Goal: Transaction & Acquisition: Book appointment/travel/reservation

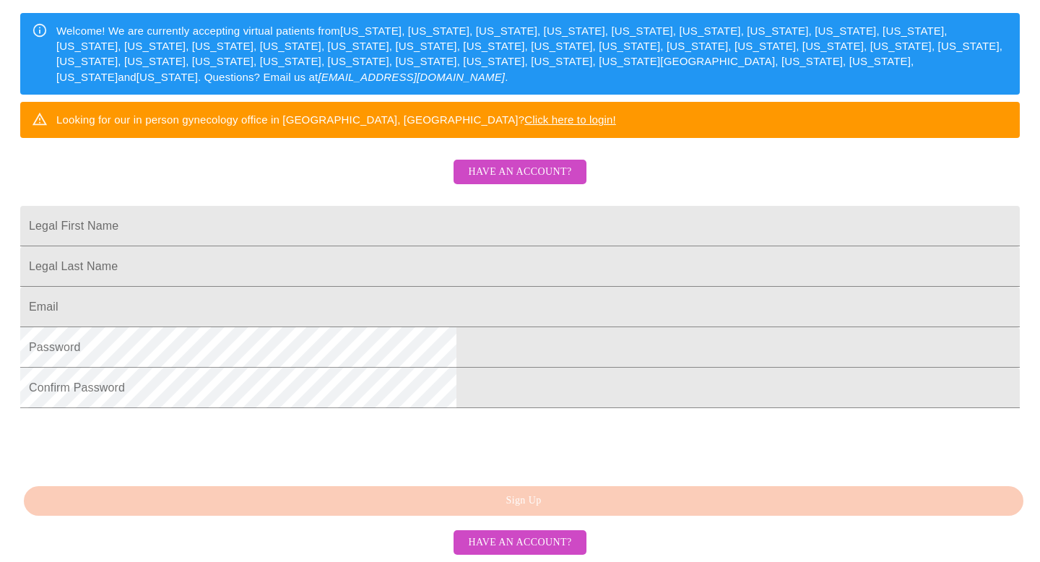
scroll to position [246, 0]
click at [516, 246] on input "Legal First Name" at bounding box center [519, 226] width 999 height 40
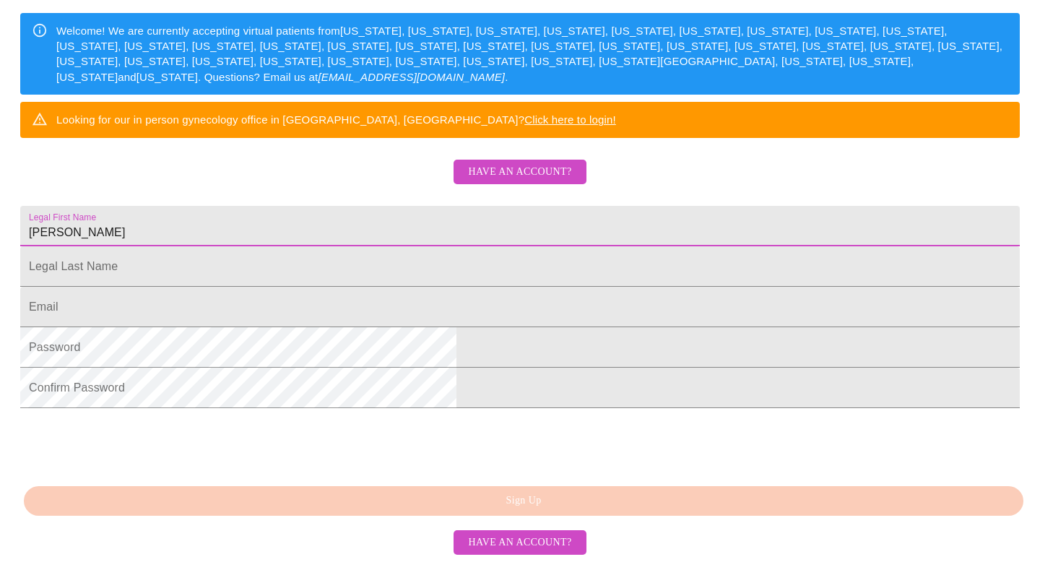
type input "[PERSON_NAME]"
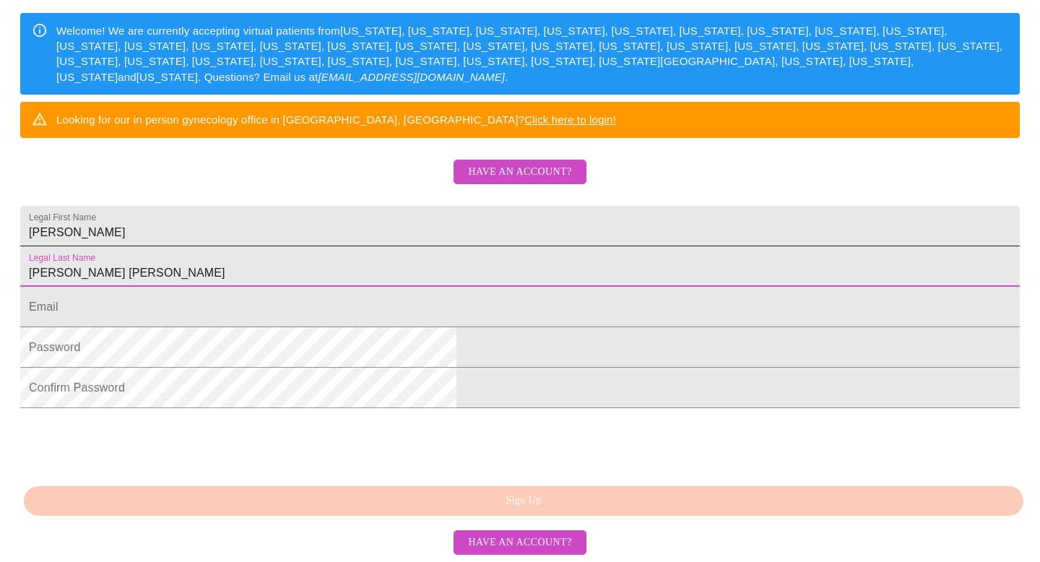
type input "[PERSON_NAME] [PERSON_NAME]"
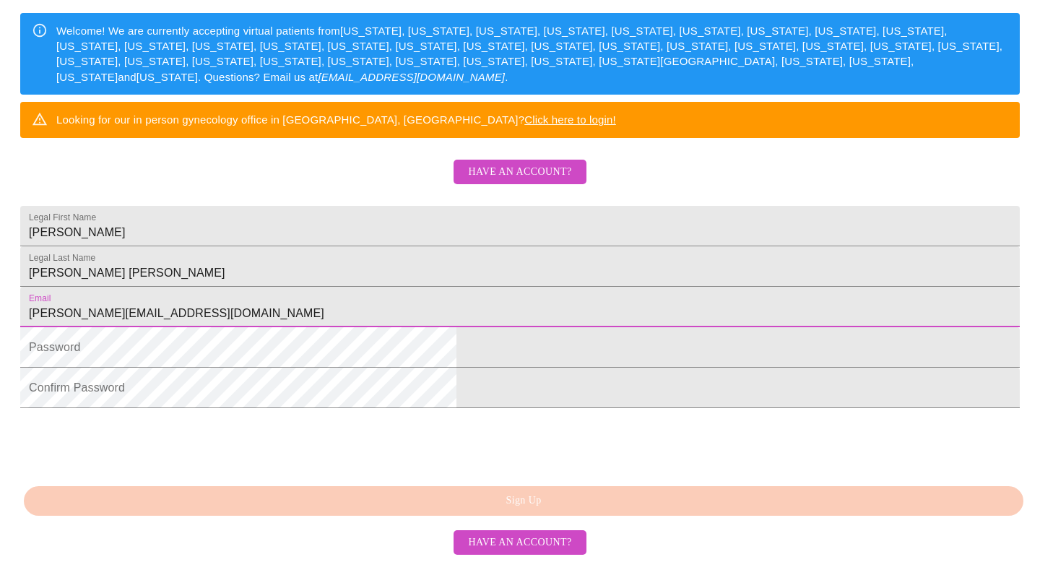
type input "emily@nova-education.org"
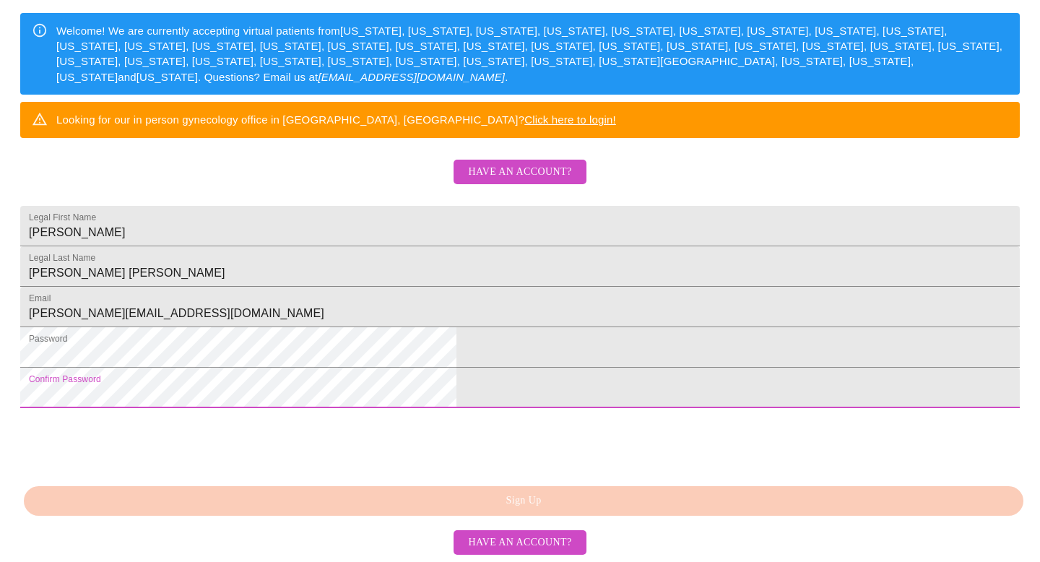
scroll to position [344, 0]
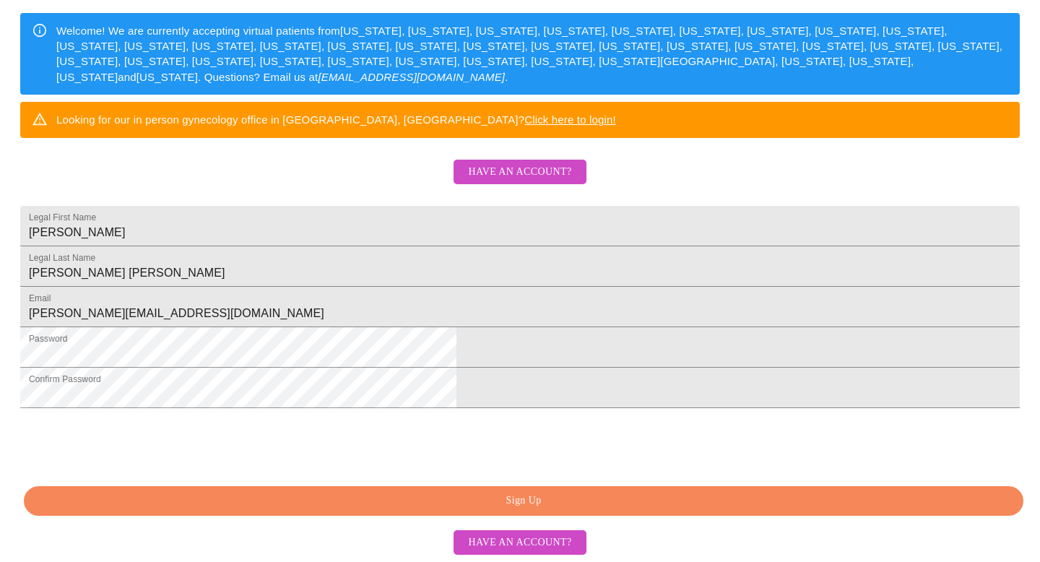
click at [386, 498] on span "Sign Up" at bounding box center [523, 501] width 966 height 18
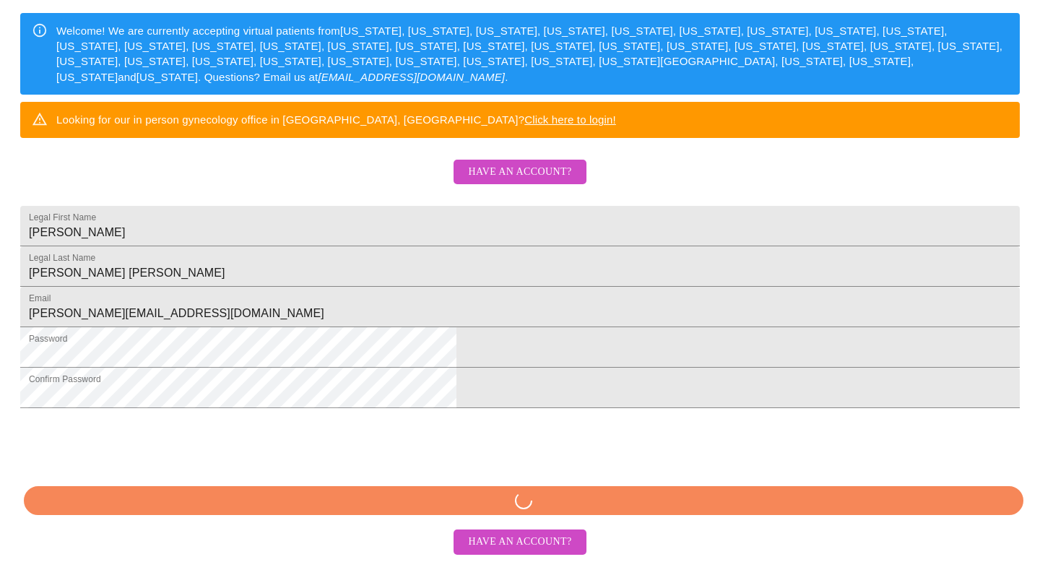
scroll to position [343, 0]
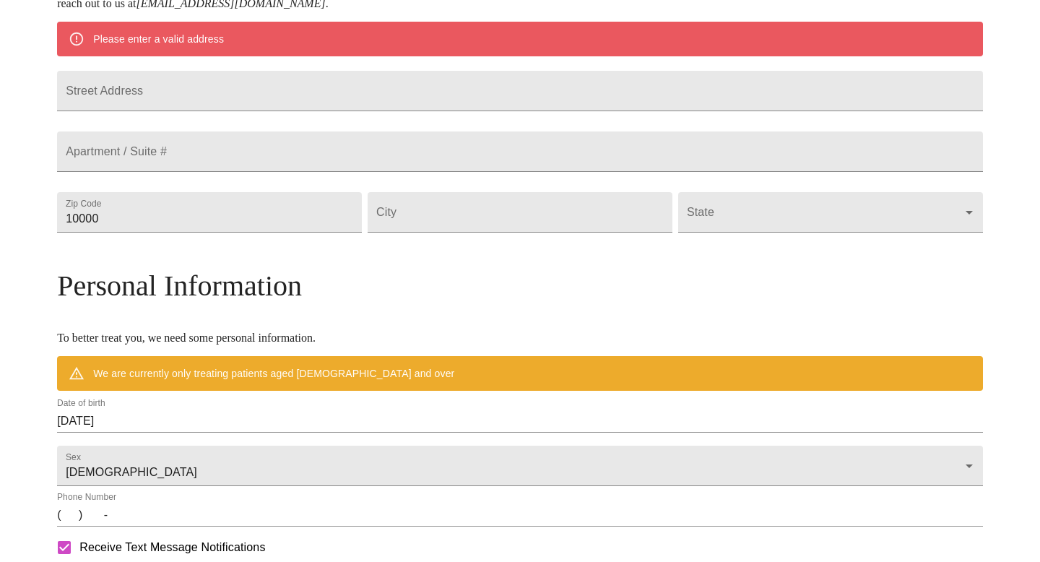
scroll to position [287, 0]
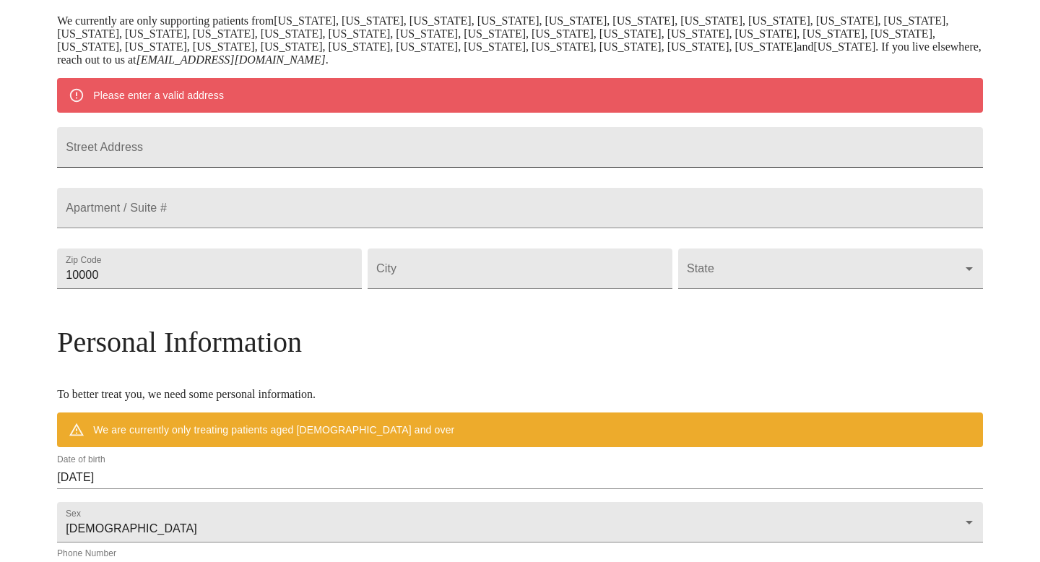
click at [292, 144] on input "Street Address" at bounding box center [520, 147] width 926 height 40
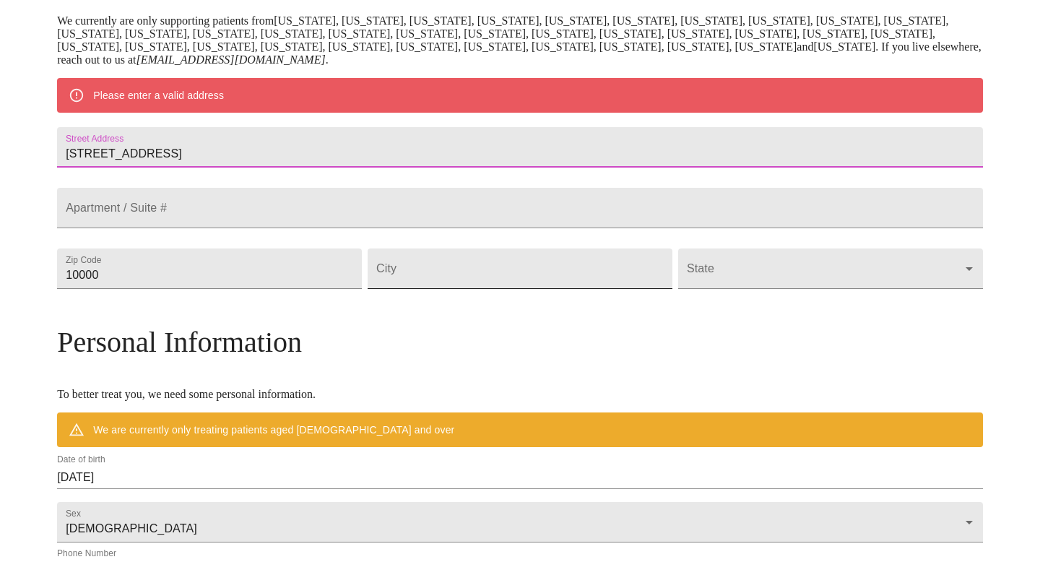
type input "4993 Bald Eagle Avenue"
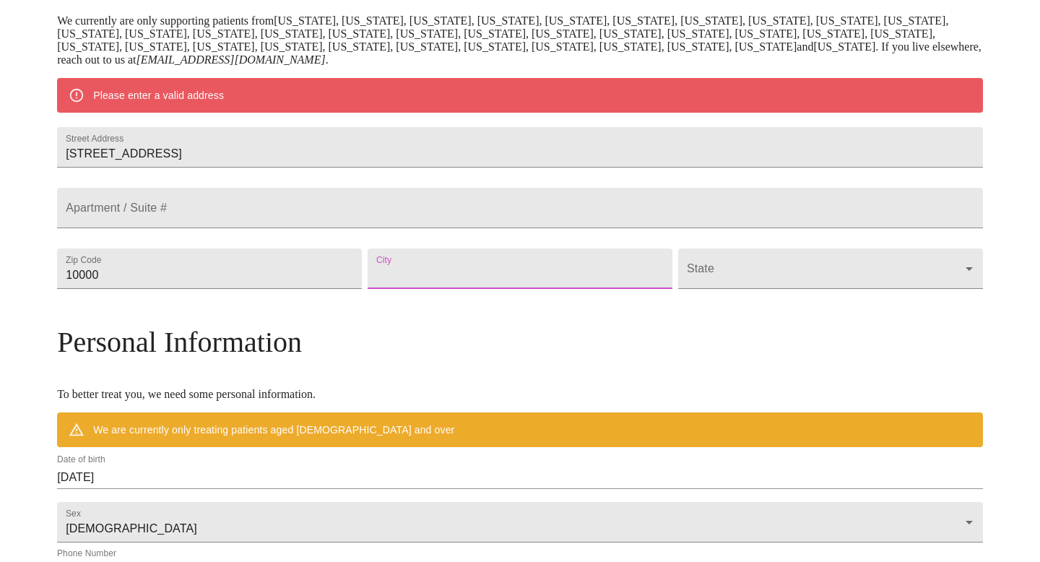
click at [463, 289] on input "Street Address" at bounding box center [520, 268] width 305 height 40
type input "White Bear Lake"
click at [765, 312] on body "MyMenopauseRx Welcome to MyMenopauseRx Since it's your first time here, you'll …" at bounding box center [520, 288] width 1028 height 1139
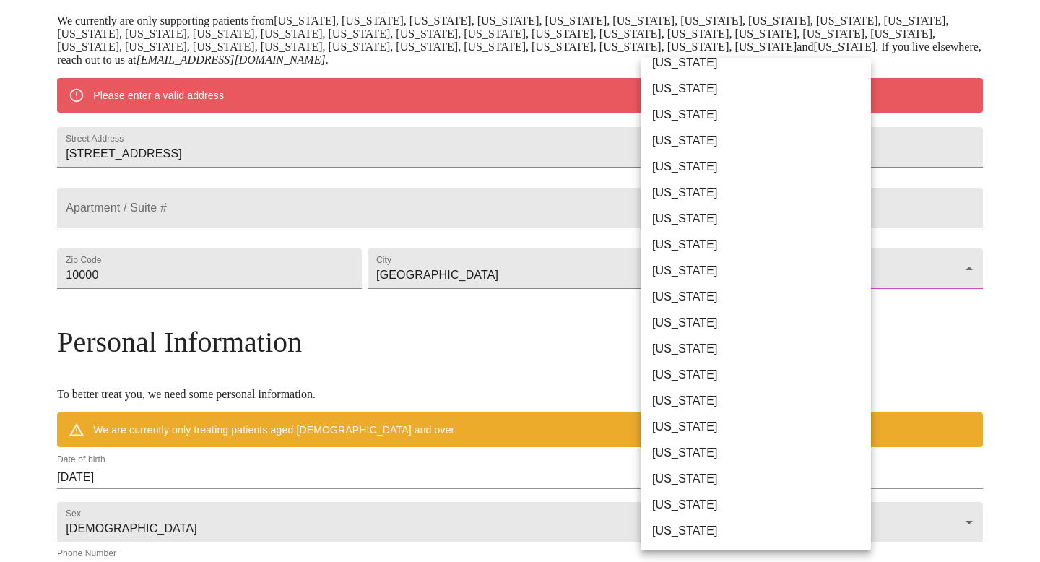
scroll to position [227, 0]
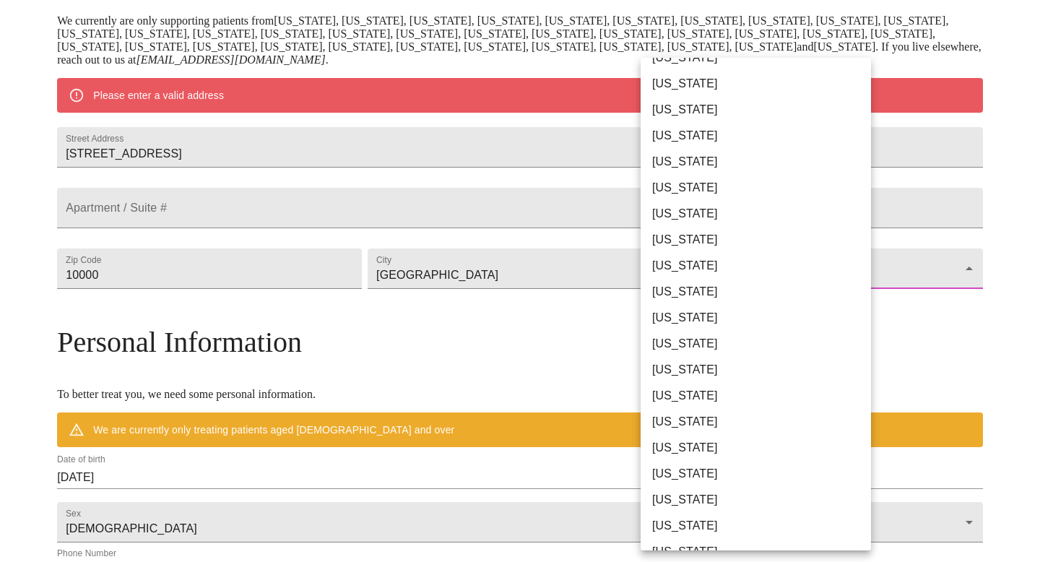
click at [720, 427] on li "Minnesota" at bounding box center [755, 422] width 230 height 26
type input "Minnesota"
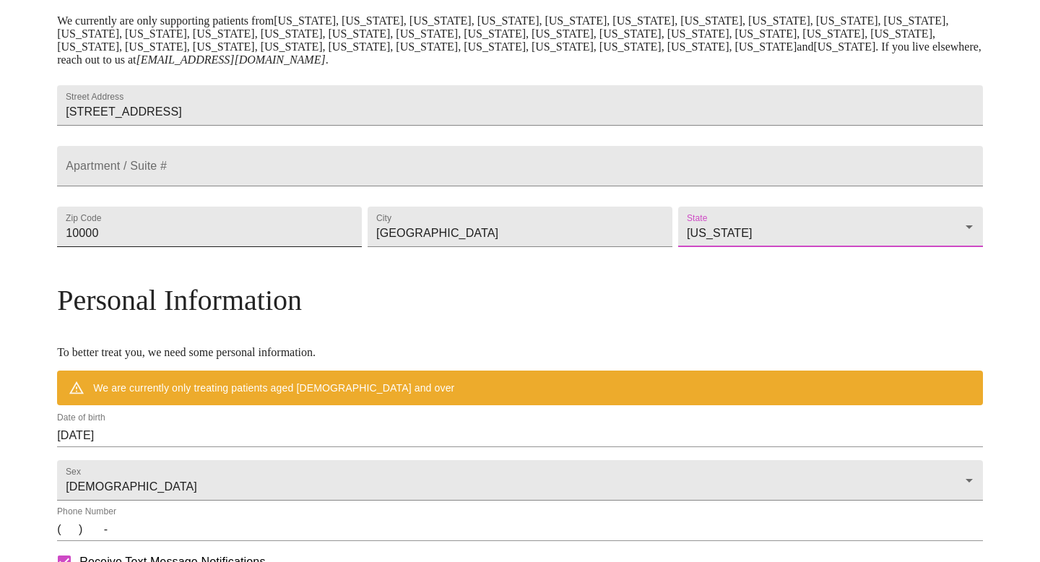
click at [275, 247] on input "10000" at bounding box center [209, 227] width 305 height 40
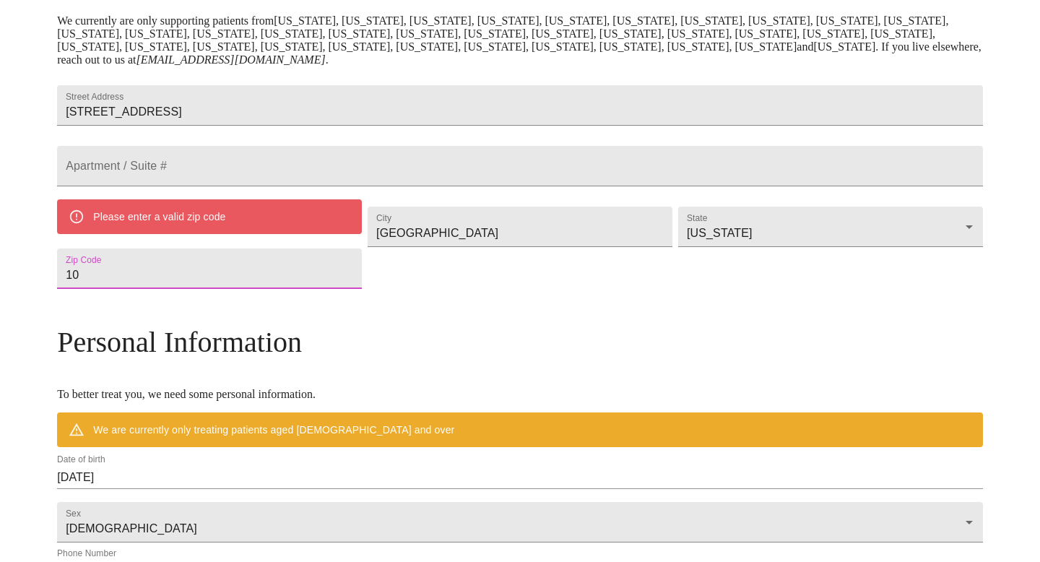
type input "1"
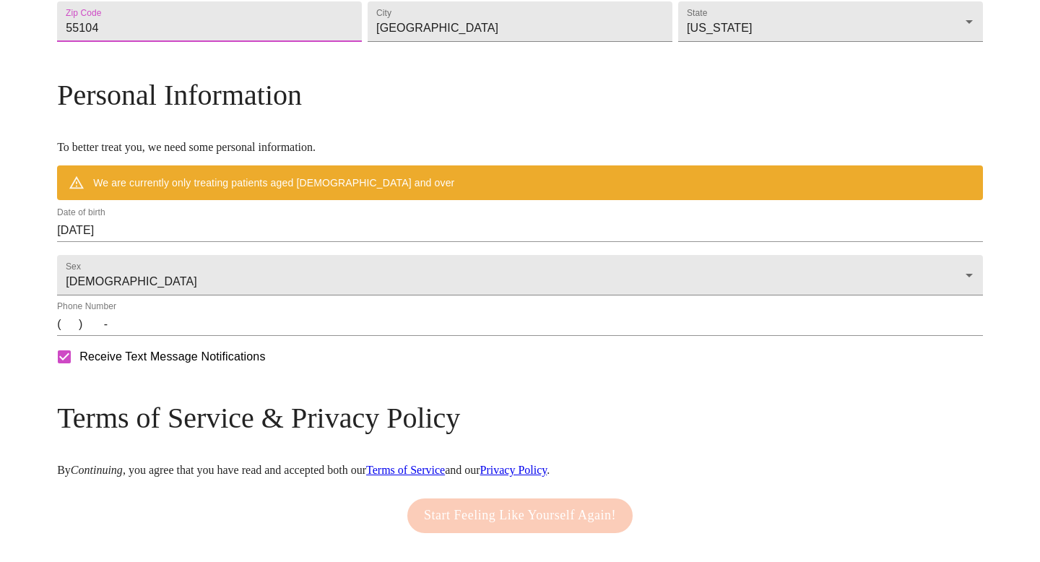
scroll to position [492, 0]
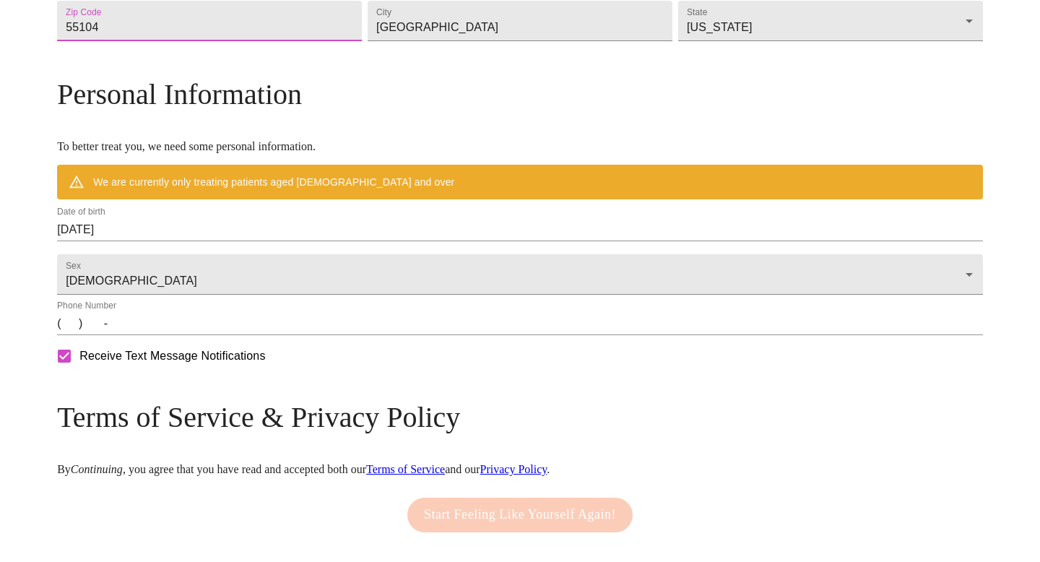
type input "55104"
click at [246, 241] on input "10/14/2025" at bounding box center [520, 229] width 926 height 23
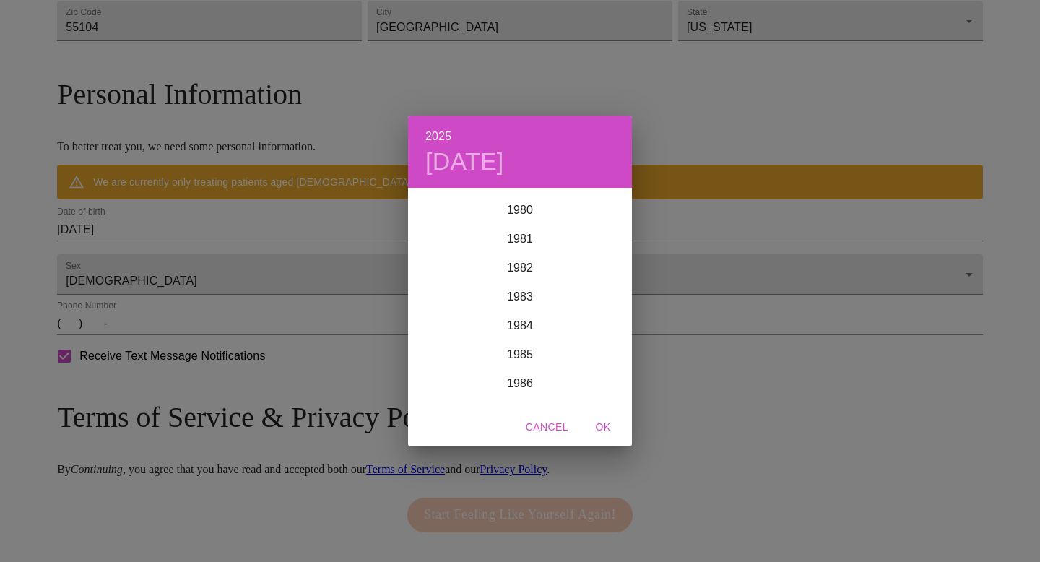
scroll to position [2335, 0]
click at [526, 318] on div "1984" at bounding box center [520, 324] width 224 height 29
click at [596, 377] on div "Dec" at bounding box center [594, 379] width 74 height 54
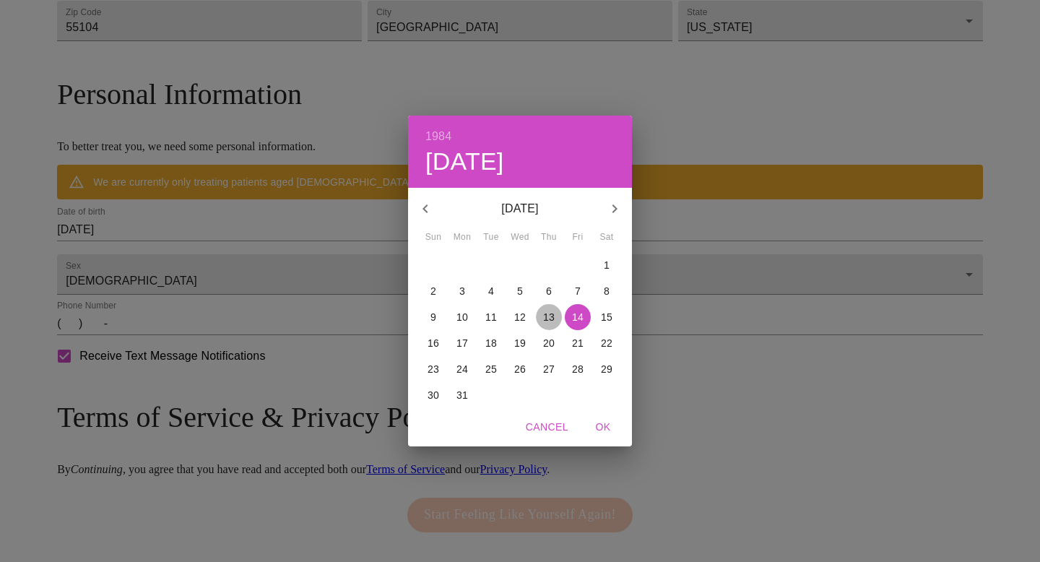
click at [547, 314] on p "13" at bounding box center [549, 317] width 12 height 14
click at [604, 425] on span "OK" at bounding box center [603, 427] width 35 height 18
type input "12/13/1984"
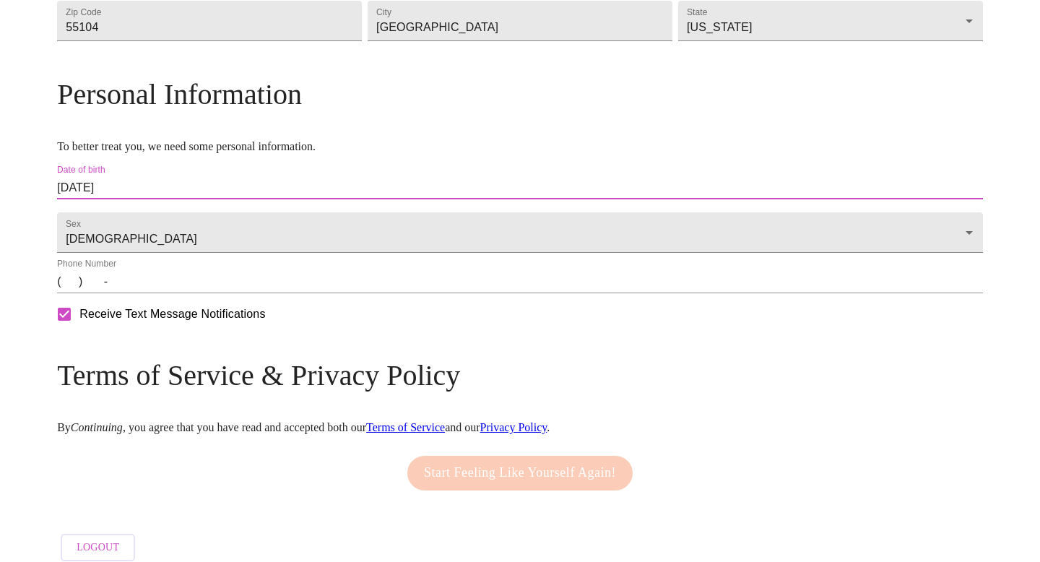
click at [180, 293] on input "(   )    -" at bounding box center [520, 281] width 926 height 23
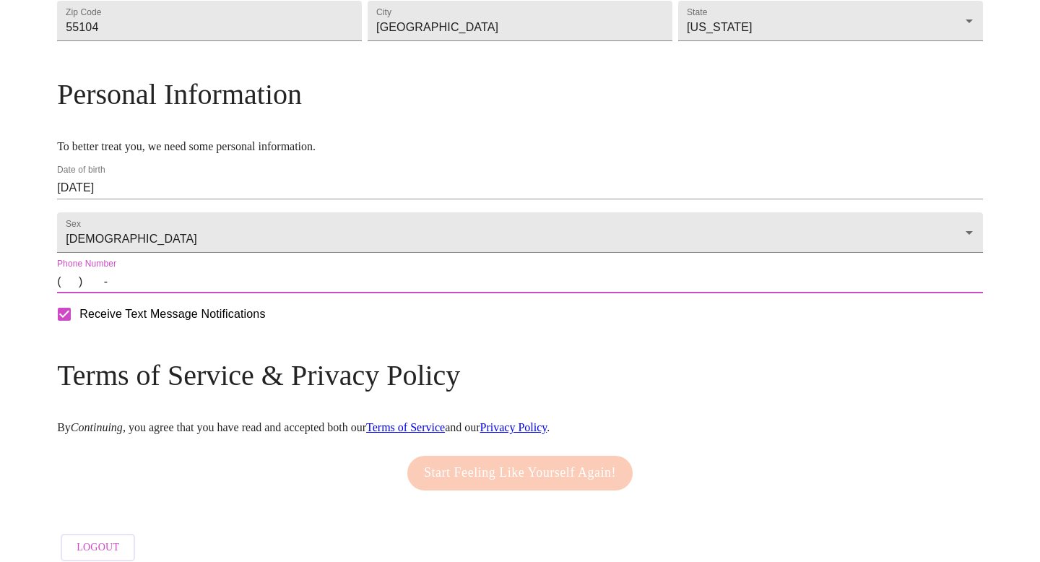
type input "(651) 219-3803"
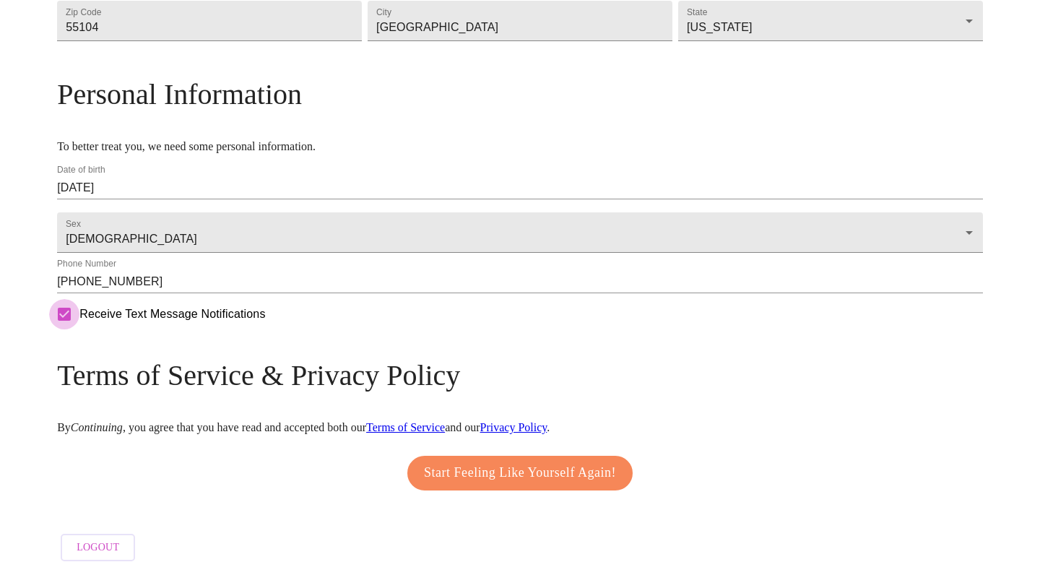
click at [79, 329] on input "Receive Text Message Notifications" at bounding box center [64, 314] width 30 height 30
checkbox input "false"
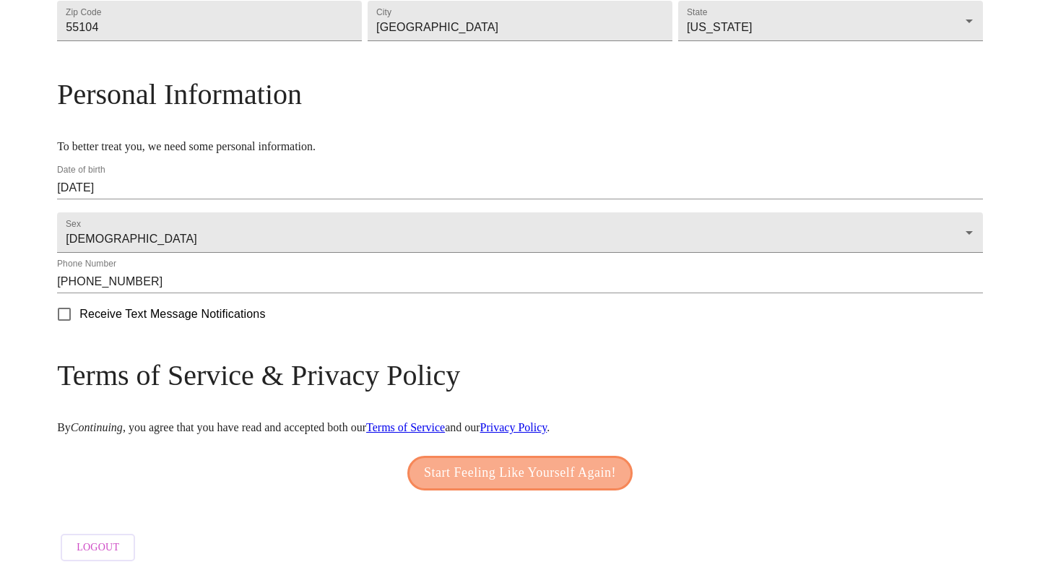
click at [463, 484] on span "Start Feeling Like Yourself Again!" at bounding box center [520, 472] width 192 height 23
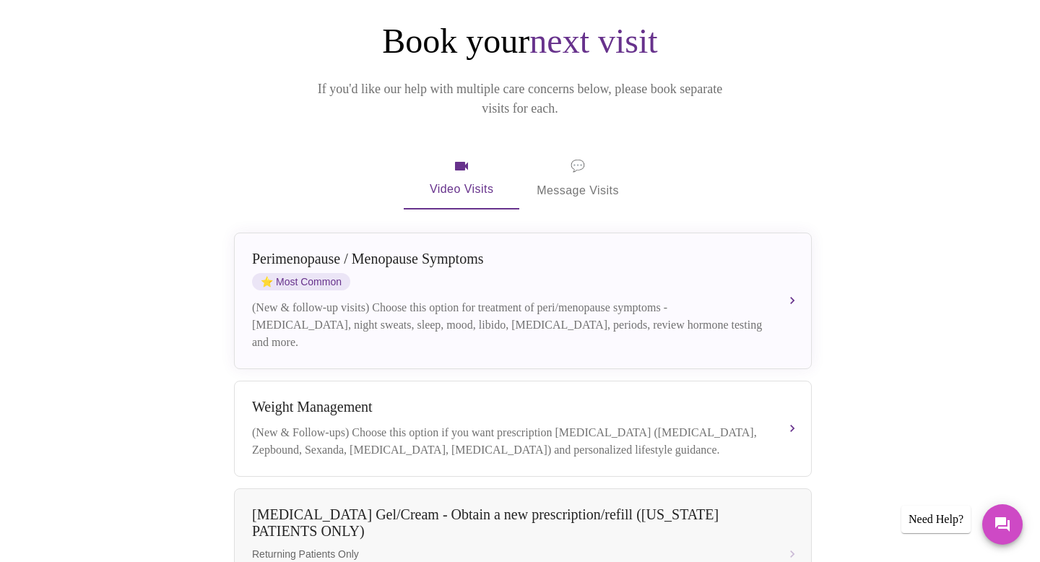
scroll to position [153, 0]
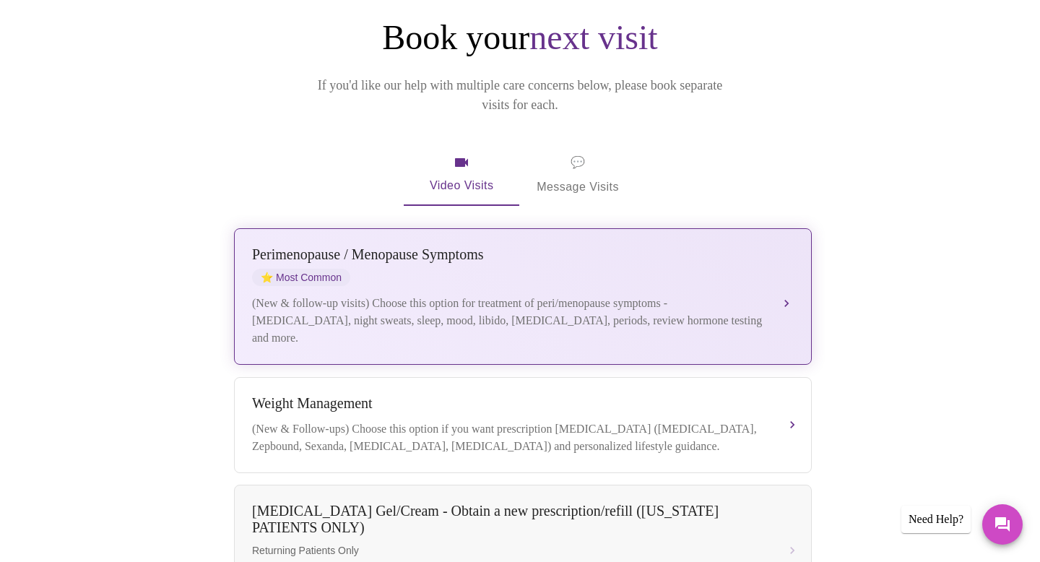
click at [625, 246] on div "Perimenopause / Menopause Symptoms" at bounding box center [508, 254] width 513 height 17
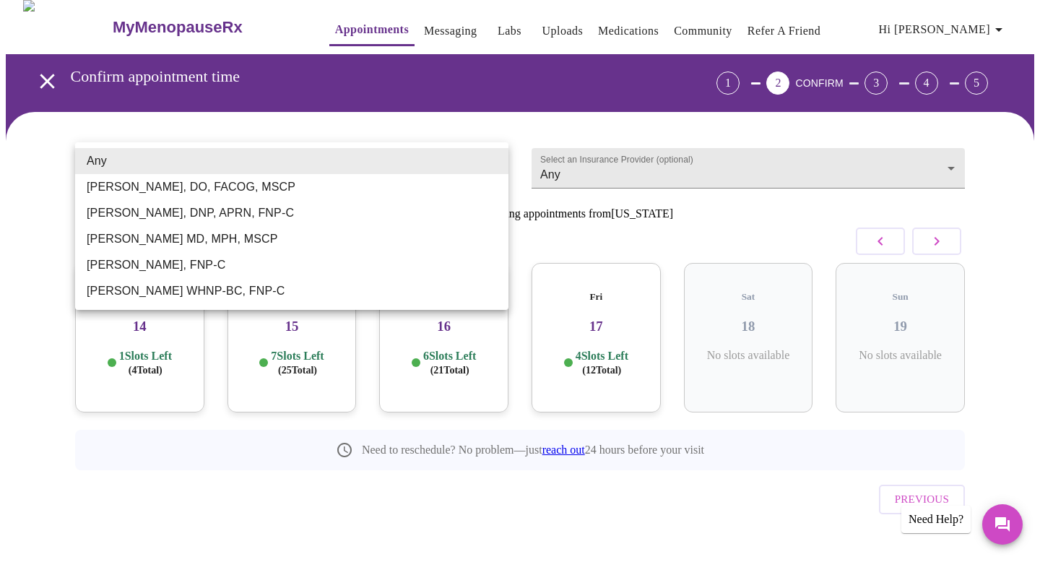
click at [495, 155] on body "MyMenopauseRx Appointments Messaging Labs Uploads Medications Community Refer a…" at bounding box center [520, 293] width 1028 height 586
click at [184, 258] on li "Elizabeth Hederman, FNP-C" at bounding box center [291, 265] width 433 height 26
type input "Elizabeth Hederman, FNP-C"
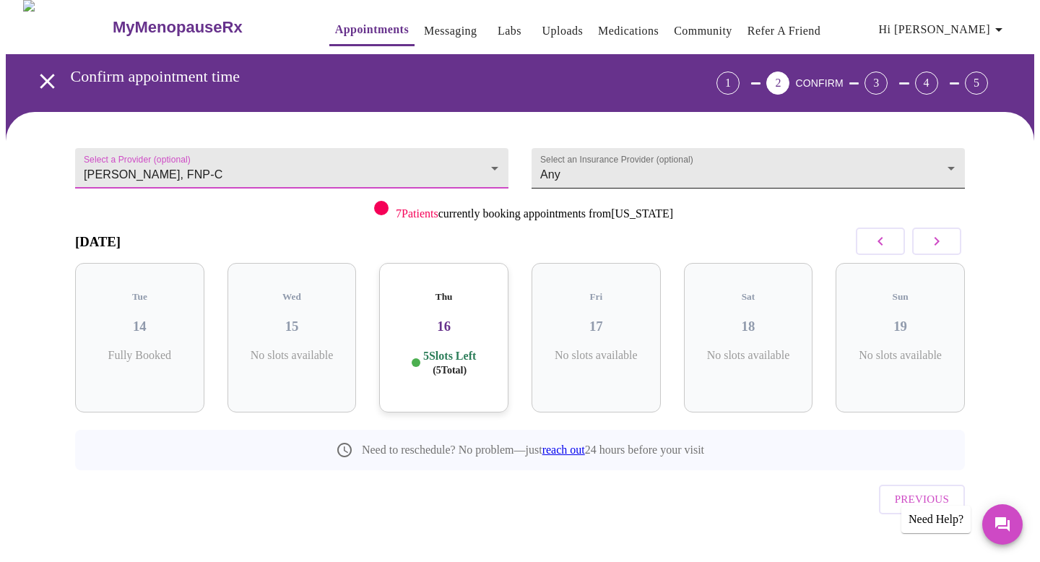
click at [591, 170] on body "MyMenopauseRx Appointments Messaging Labs Uploads Medications Community Refer a…" at bounding box center [520, 293] width 1028 height 586
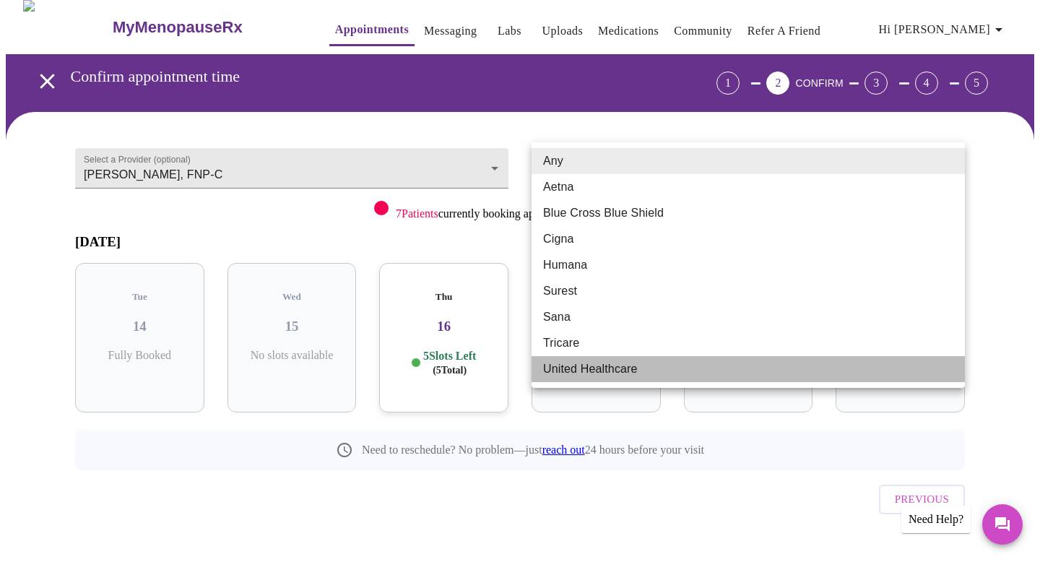
click at [593, 373] on li "United Healthcare" at bounding box center [747, 369] width 433 height 26
type input "United Healthcare"
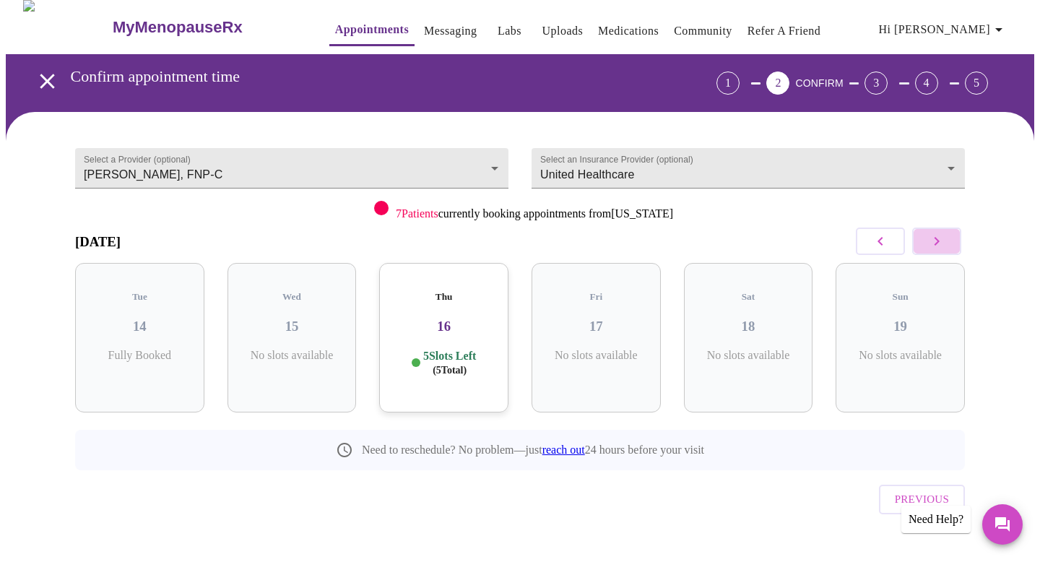
click at [942, 240] on icon "button" at bounding box center [936, 240] width 17 height 17
click at [493, 329] on div "Tue 21 5 Slots Left ( 14 Total)" at bounding box center [443, 337] width 129 height 149
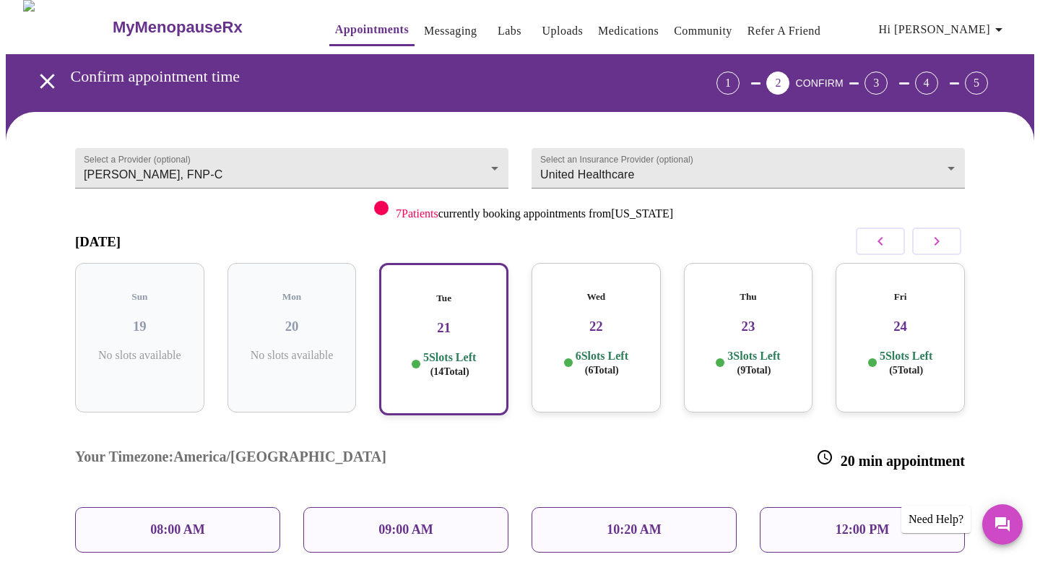
click at [620, 507] on div "10:20 AM" at bounding box center [633, 529] width 205 height 45
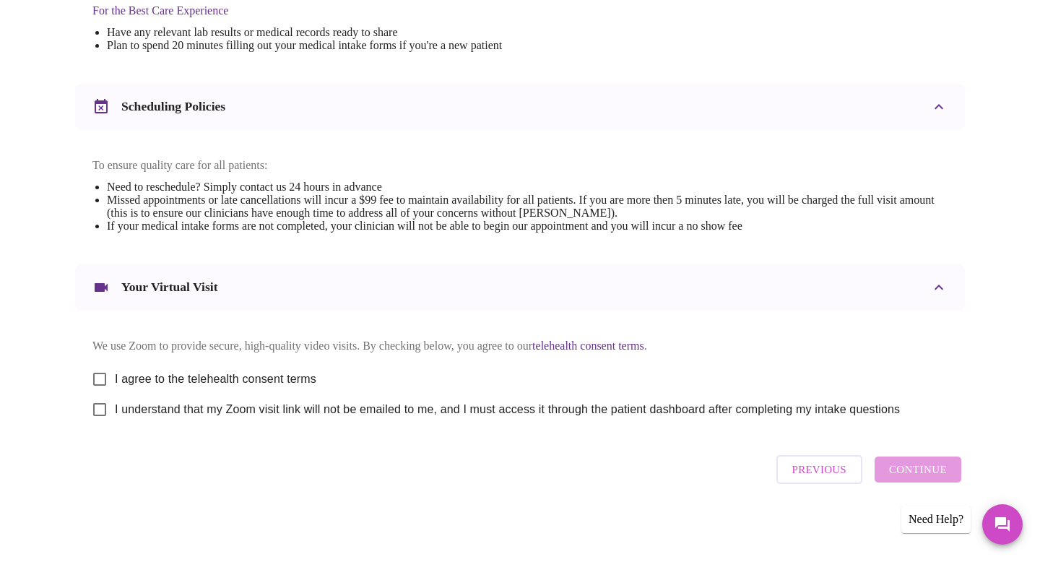
scroll to position [484, 0]
click at [101, 372] on input "I agree to the telehealth consent terms" at bounding box center [99, 379] width 30 height 30
checkbox input "true"
click at [101, 403] on input "I understand that my Zoom visit link will not be emailed to me, and I must acce…" at bounding box center [99, 409] width 30 height 30
checkbox input "true"
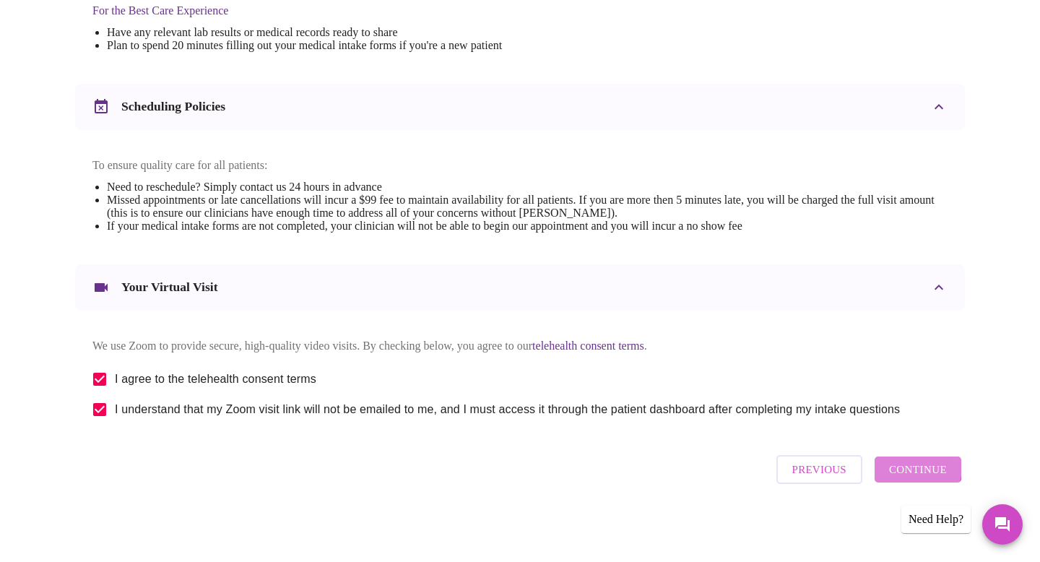
click at [916, 473] on span "Continue" at bounding box center [918, 469] width 58 height 19
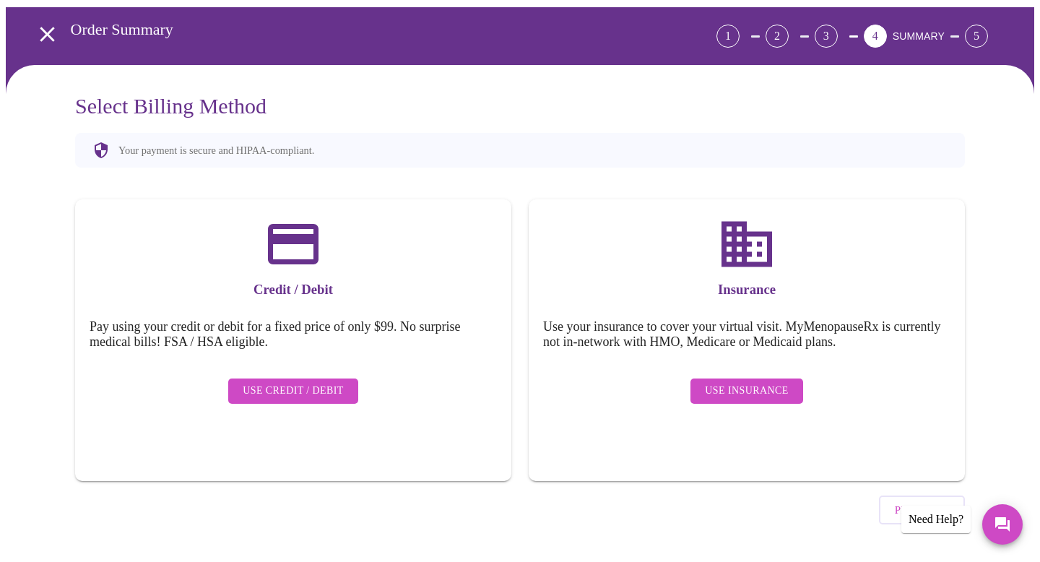
click at [786, 378] on button "Use Insurance" at bounding box center [746, 390] width 112 height 25
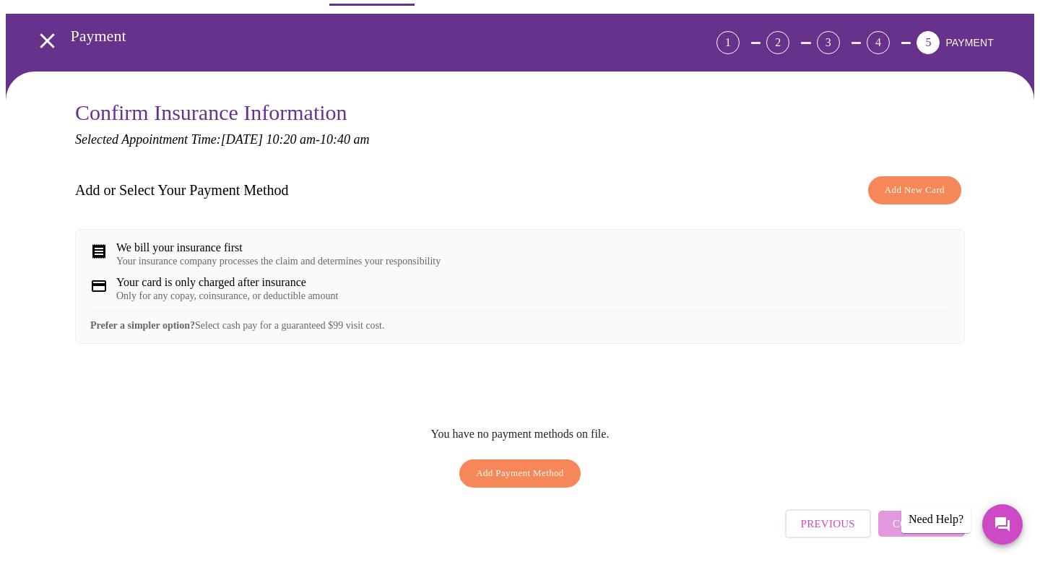
scroll to position [53, 0]
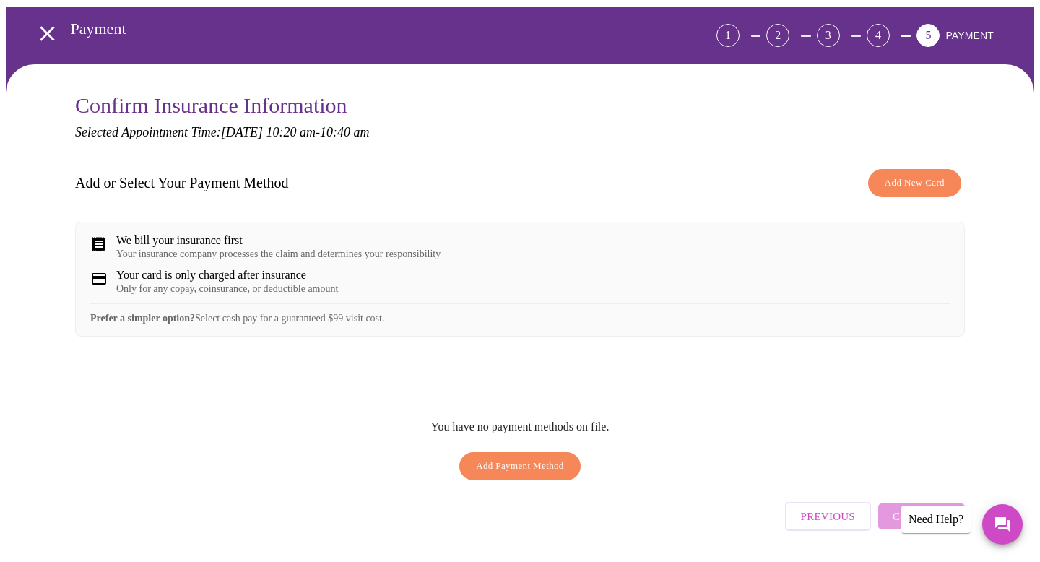
click at [900, 179] on span "Add New Card" at bounding box center [914, 183] width 60 height 17
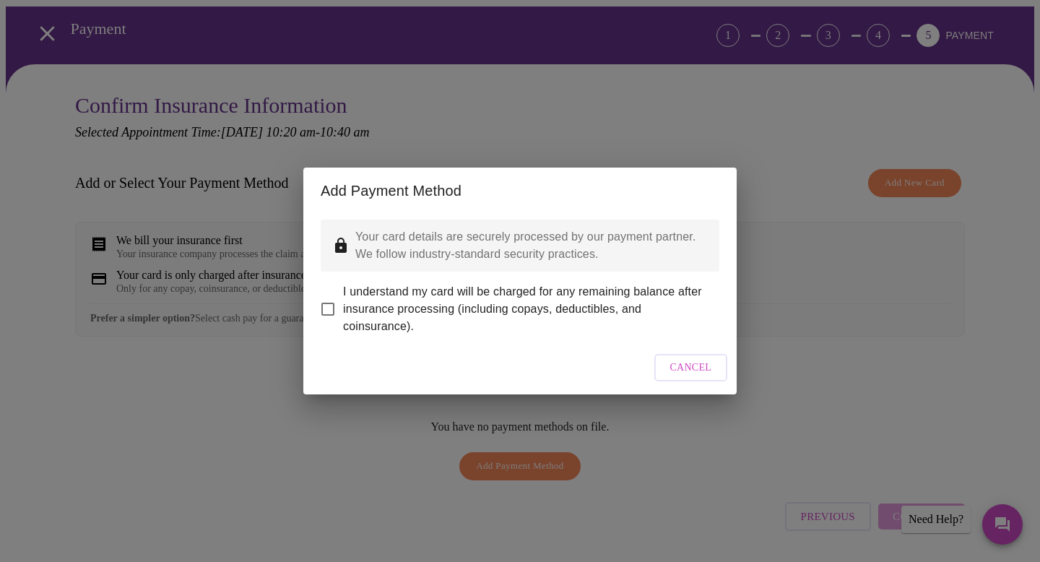
click at [329, 299] on input "I understand my card will be charged for any remaining balance after insurance …" at bounding box center [328, 309] width 30 height 30
checkbox input "true"
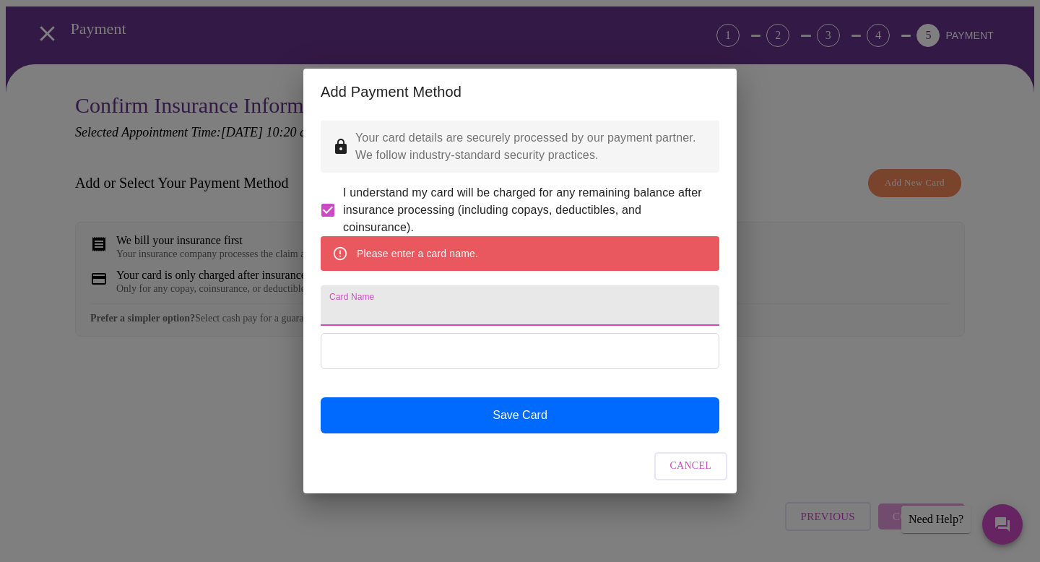
click at [487, 313] on input "Card Name" at bounding box center [520, 305] width 399 height 40
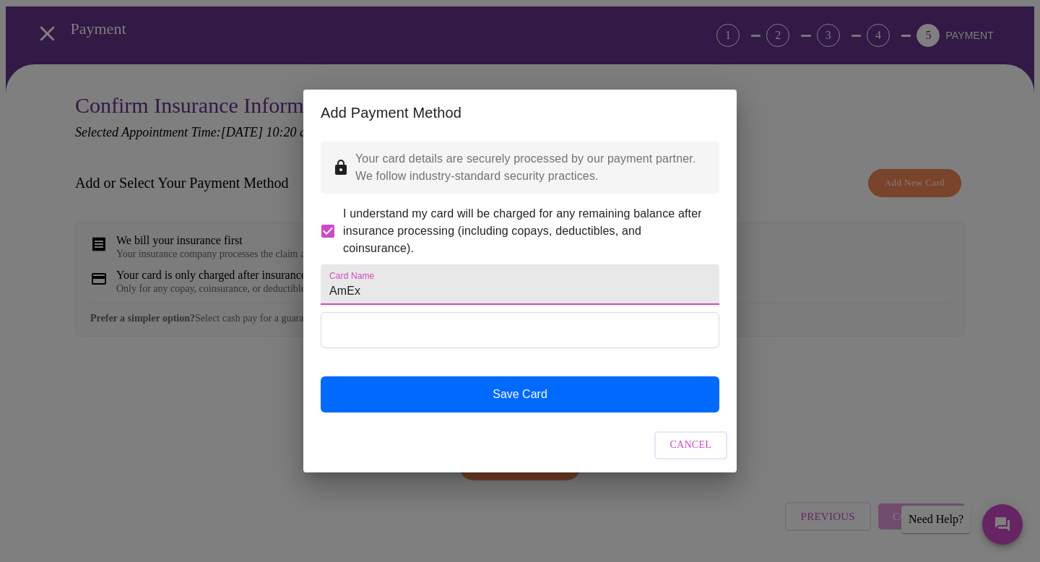
type input "AmEx"
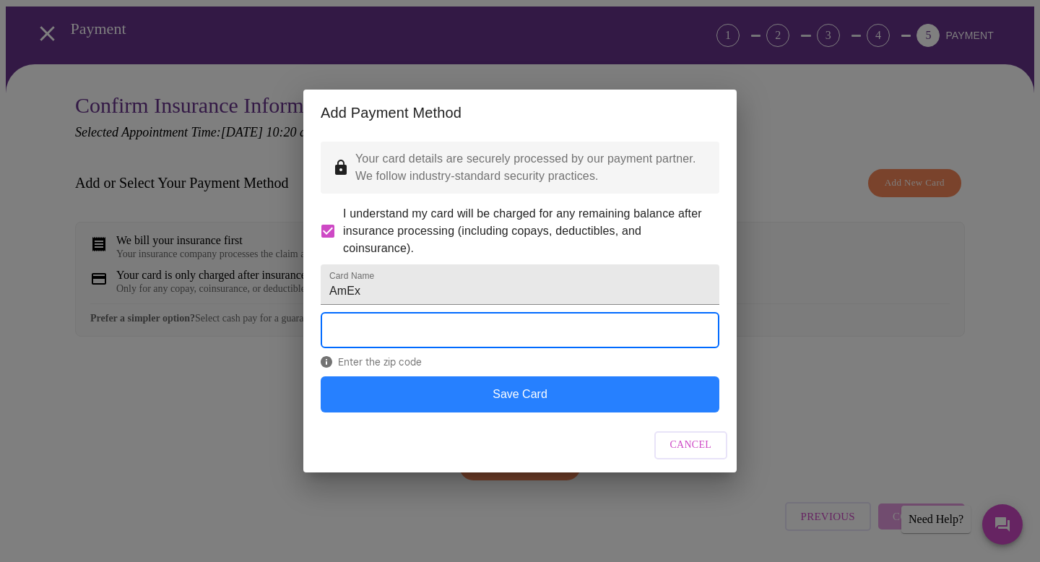
click at [385, 412] on button "Save Card" at bounding box center [520, 394] width 399 height 36
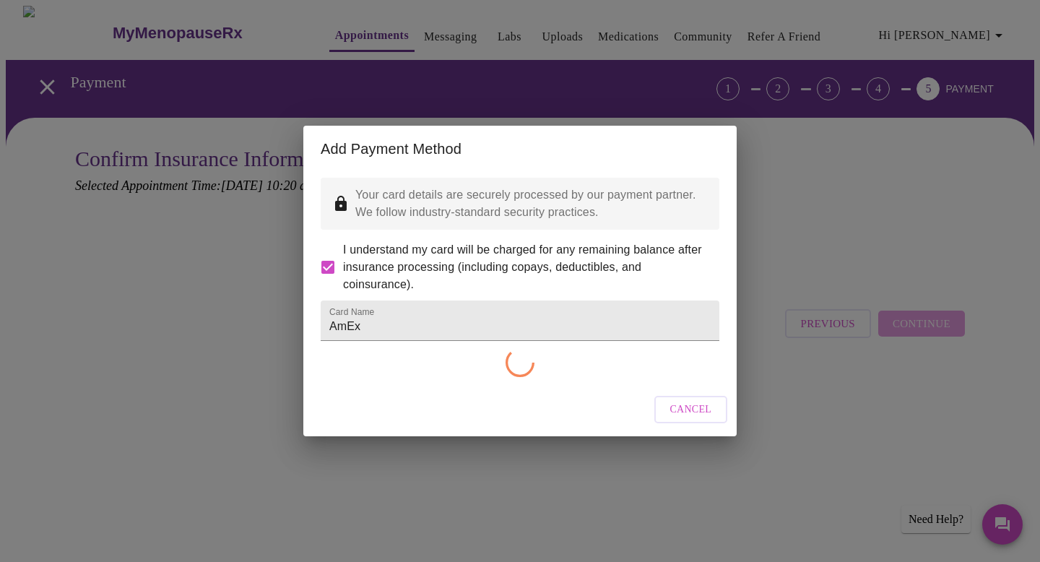
scroll to position [0, 0]
checkbox input "false"
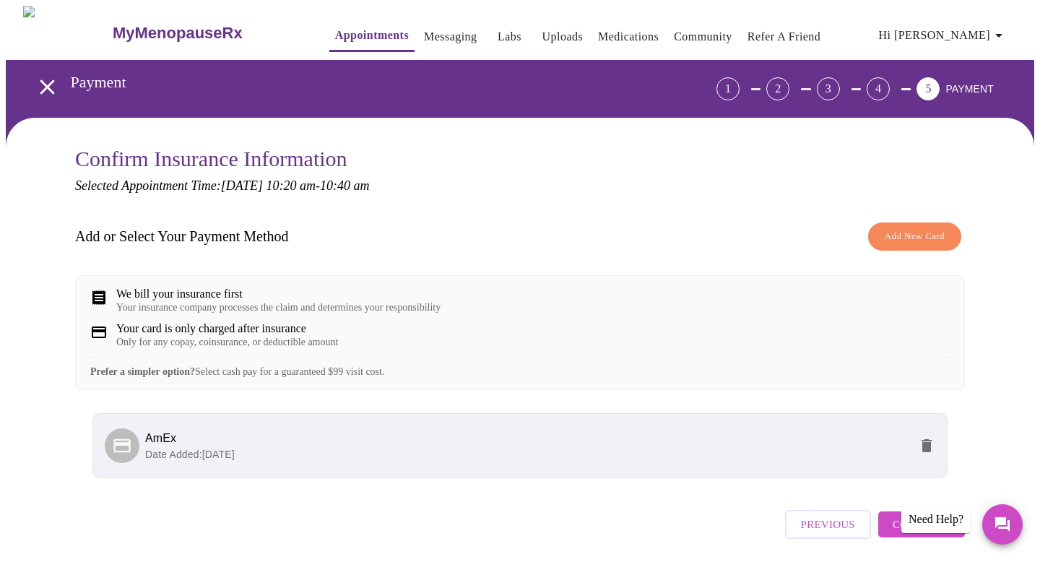
click at [902, 537] on button "Continue" at bounding box center [921, 524] width 87 height 26
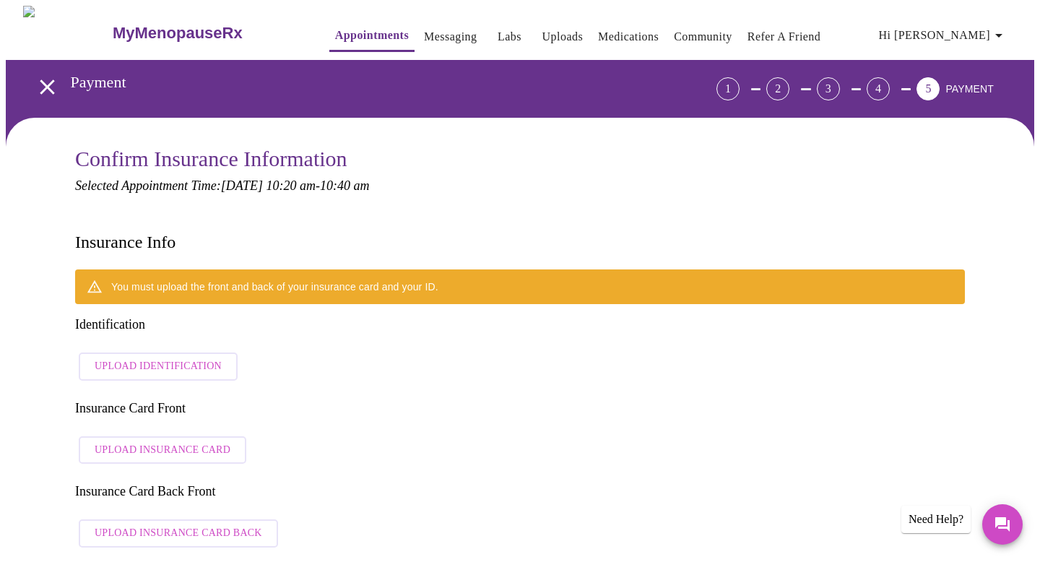
click at [196, 357] on span "Upload Identification" at bounding box center [158, 366] width 127 height 18
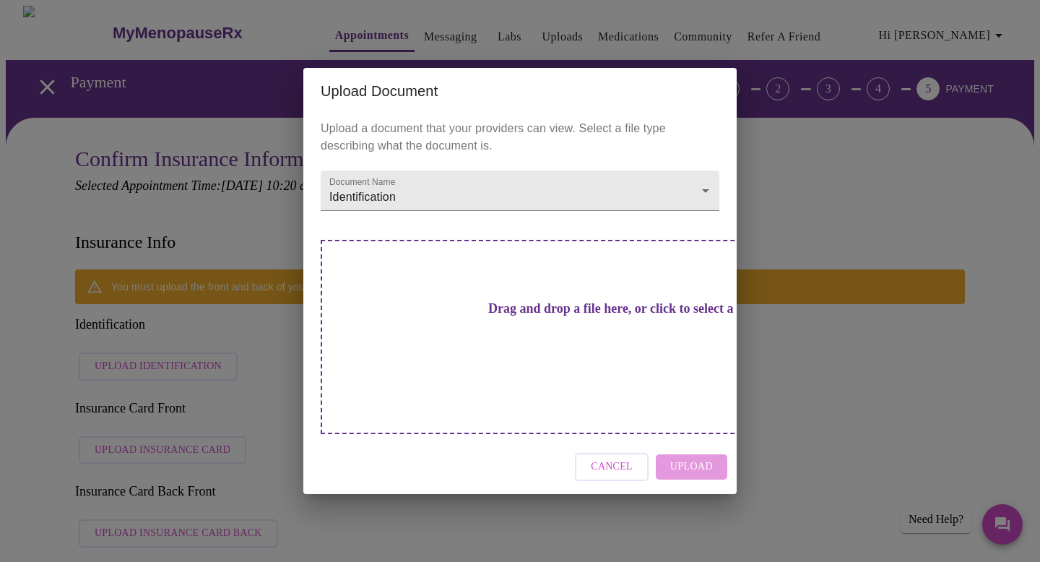
click at [515, 316] on h3 "Drag and drop a file here, or click to select a file" at bounding box center [621, 308] width 399 height 15
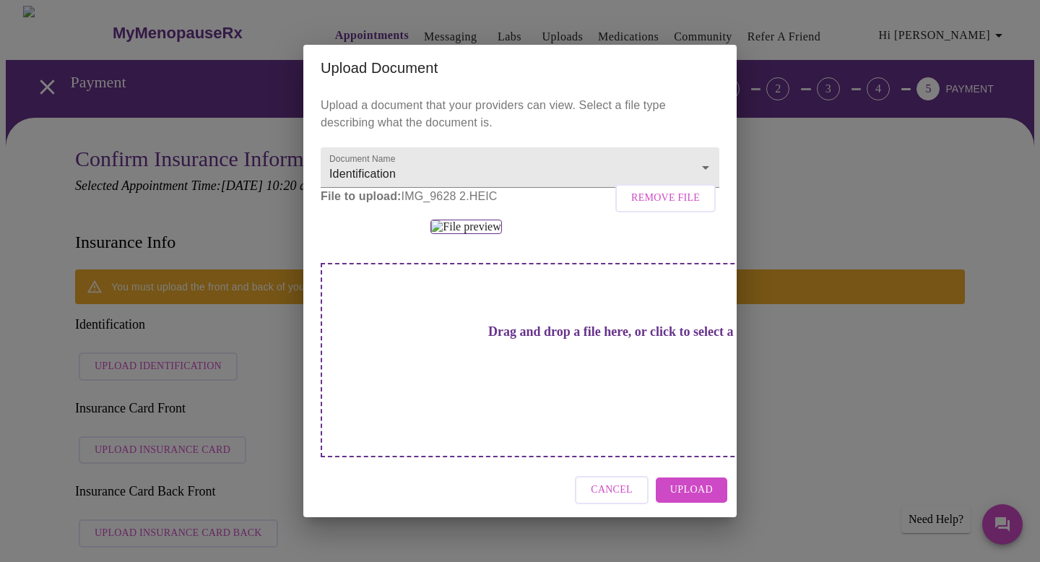
click at [690, 481] on span "Upload" at bounding box center [691, 490] width 43 height 18
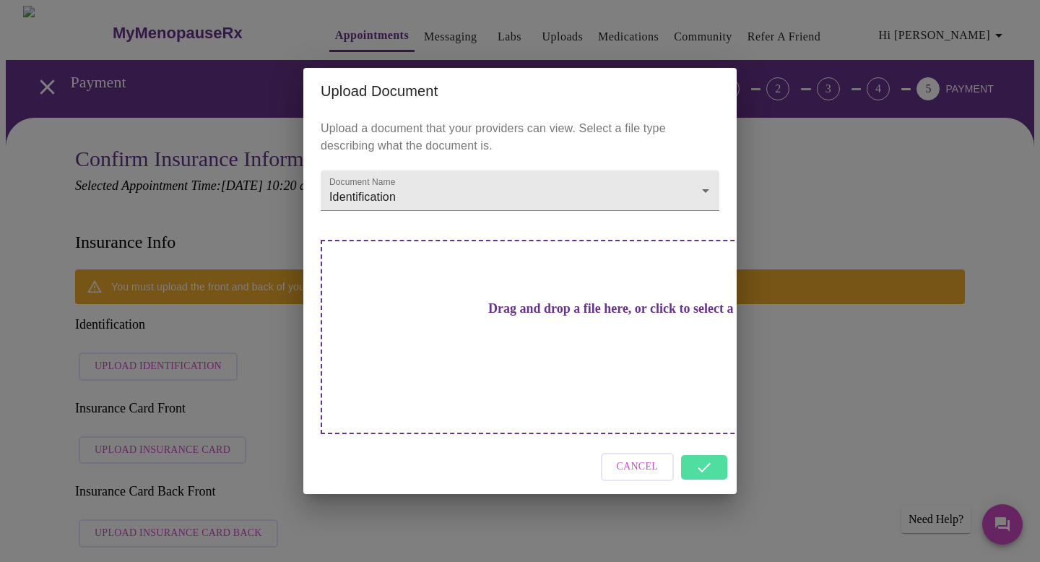
click at [155, 388] on div "Upload Document Upload a document that your providers can view. Select a file t…" at bounding box center [520, 281] width 1040 height 562
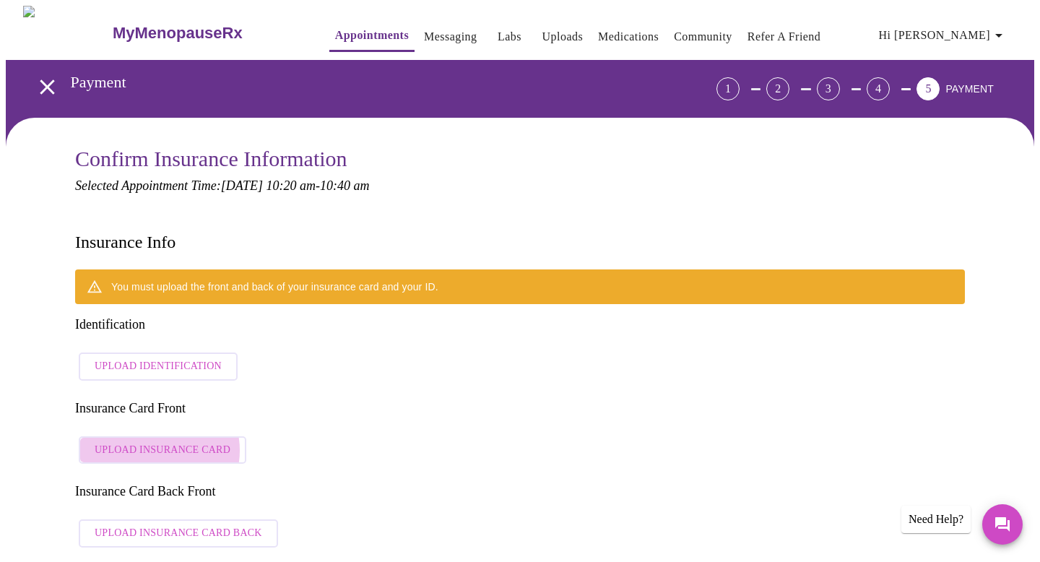
click at [155, 441] on span "Upload Insurance Card" at bounding box center [163, 450] width 136 height 18
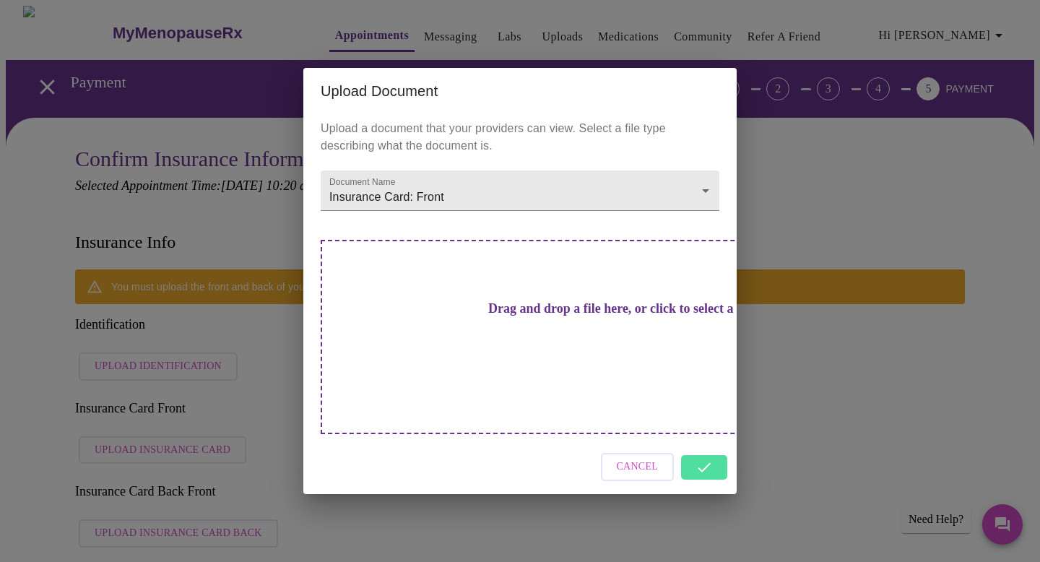
click at [516, 316] on h3 "Drag and drop a file here, or click to select a file" at bounding box center [621, 308] width 399 height 15
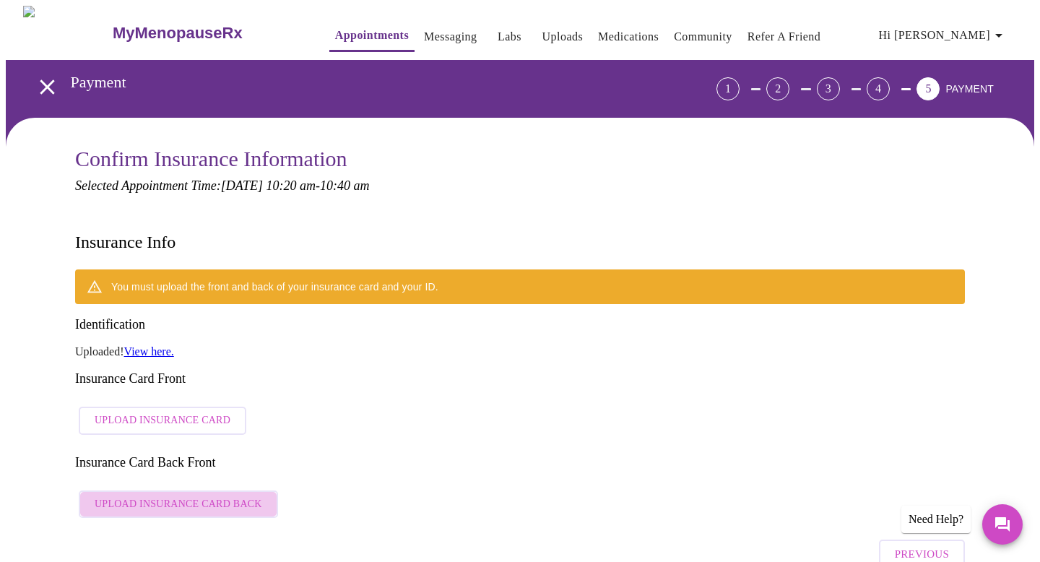
click at [249, 495] on span "Upload Insurance Card Back" at bounding box center [179, 504] width 168 height 18
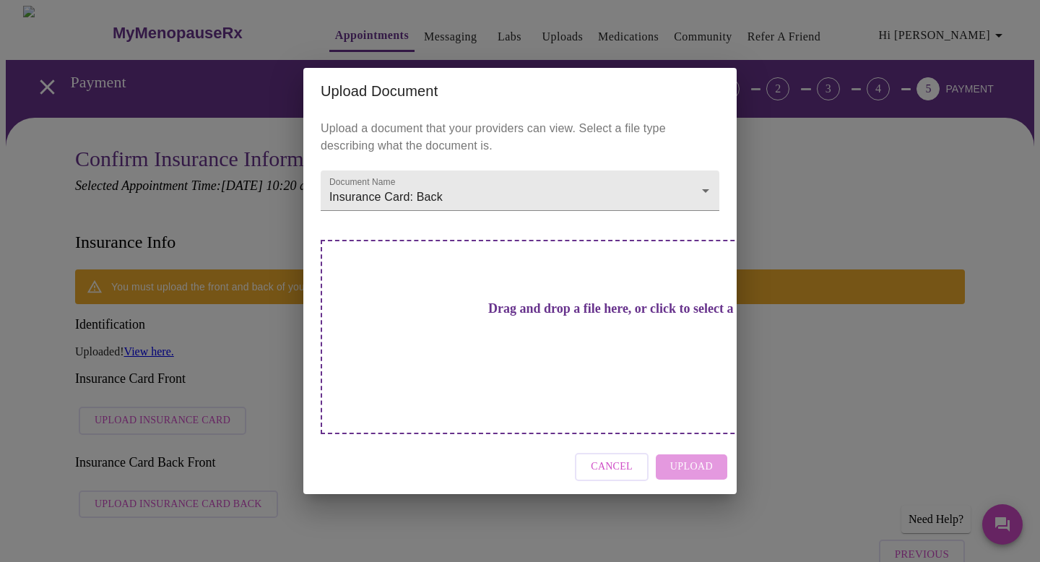
click at [554, 316] on h3 "Drag and drop a file here, or click to select a file" at bounding box center [621, 308] width 399 height 15
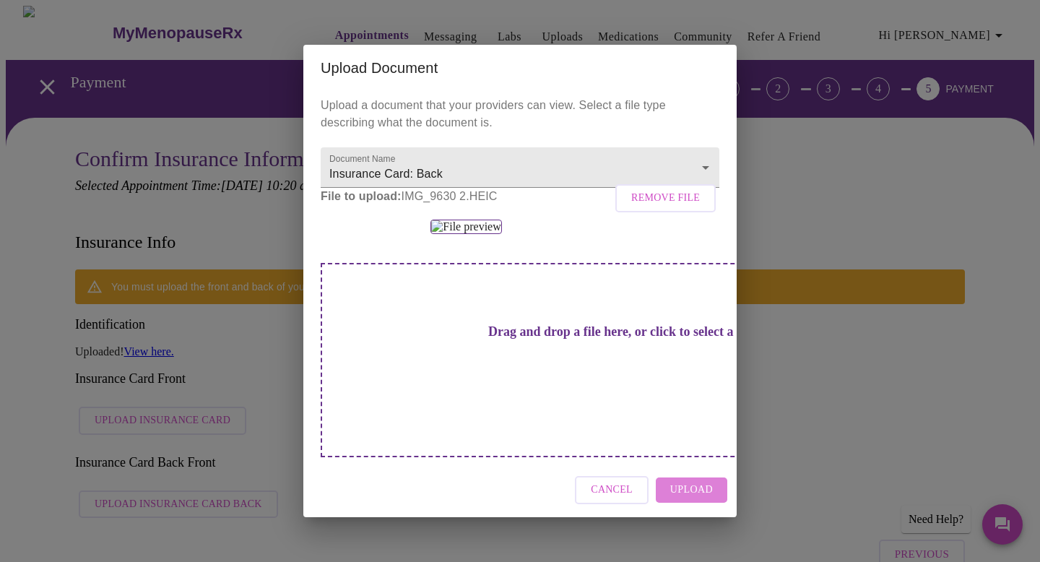
click at [706, 481] on span "Upload" at bounding box center [691, 490] width 43 height 18
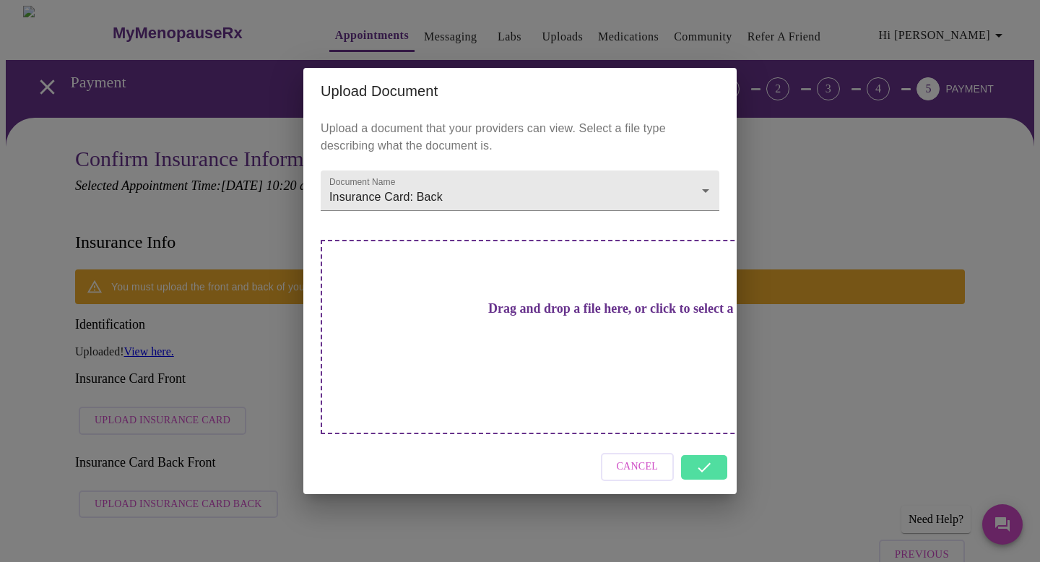
click at [225, 375] on div "Upload Document Upload a document that your providers can view. Select a file t…" at bounding box center [520, 281] width 1040 height 562
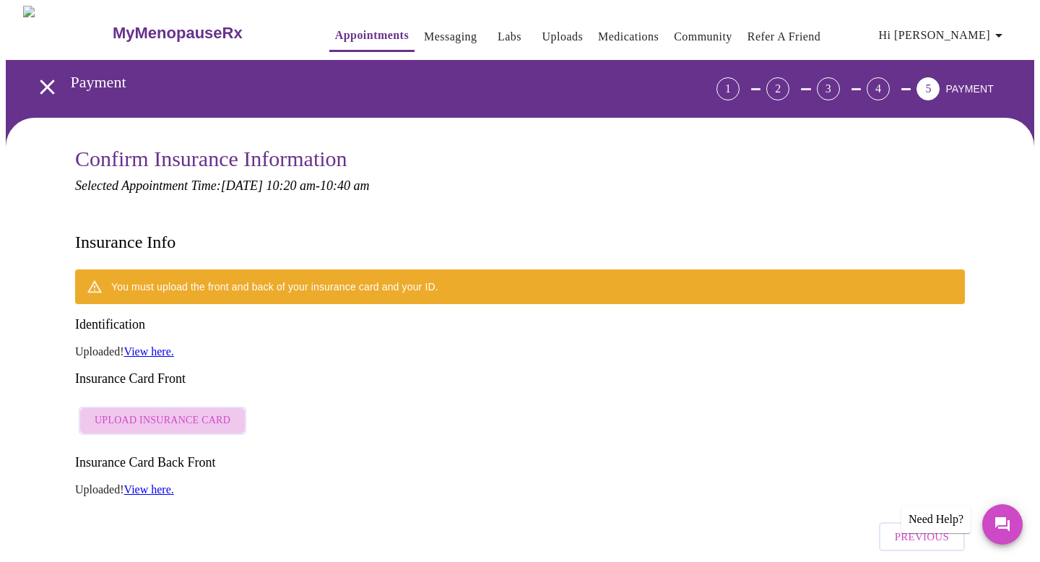
click at [170, 412] on span "Upload Insurance Card" at bounding box center [163, 421] width 136 height 18
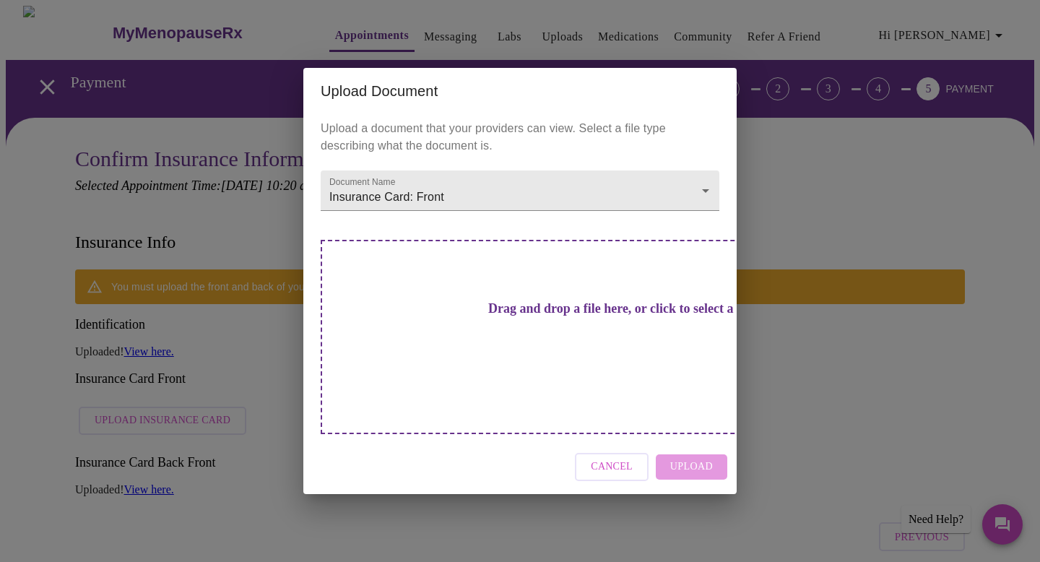
click at [523, 316] on h3 "Drag and drop a file here, or click to select a file" at bounding box center [621, 308] width 399 height 15
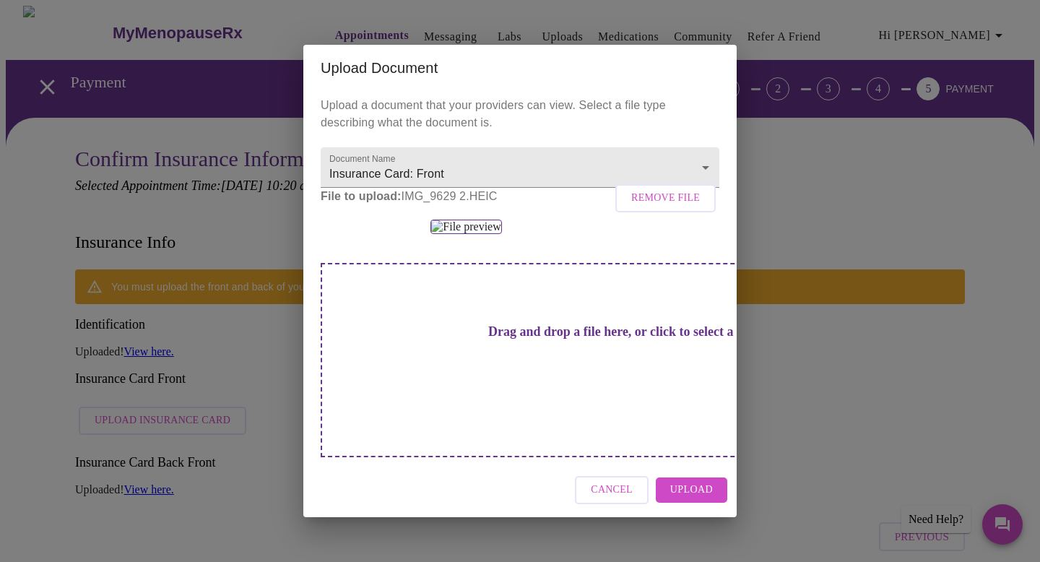
click at [677, 481] on span "Upload" at bounding box center [691, 490] width 43 height 18
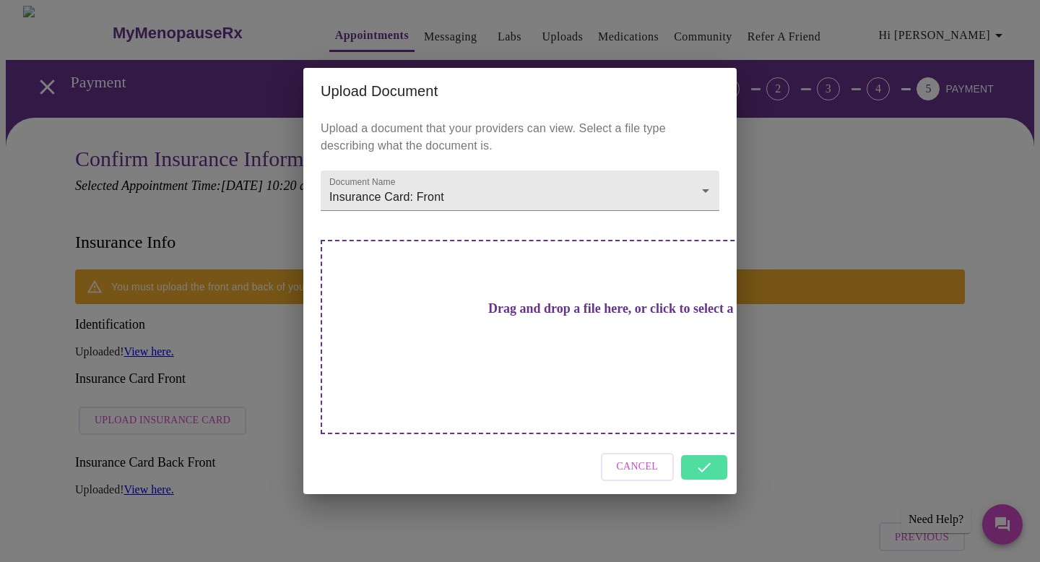
click at [147, 310] on div "Upload Document Upload a document that your providers can view. Select a file t…" at bounding box center [520, 281] width 1040 height 562
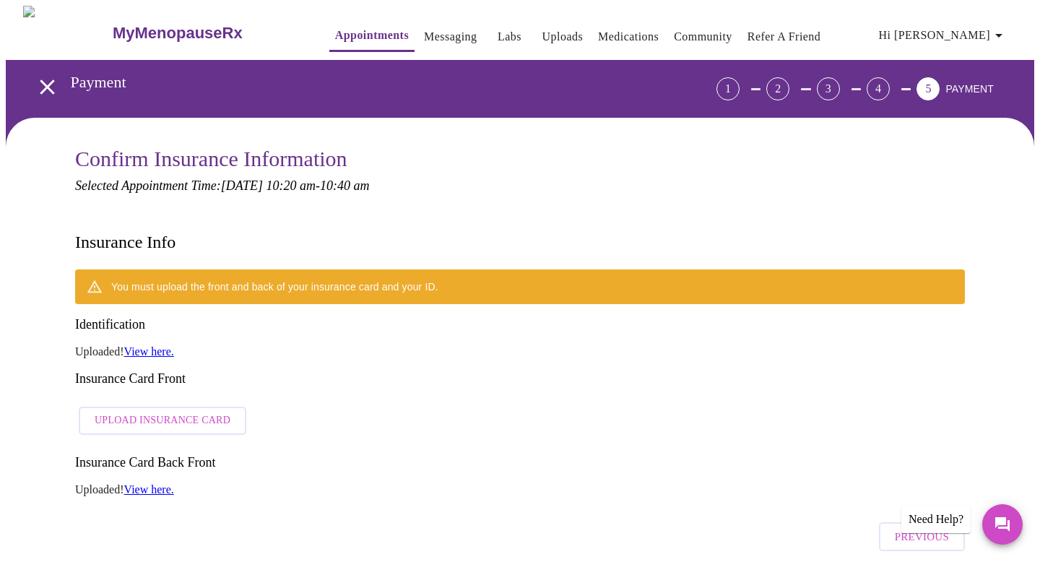
click at [147, 345] on link "View here." at bounding box center [149, 351] width 50 height 12
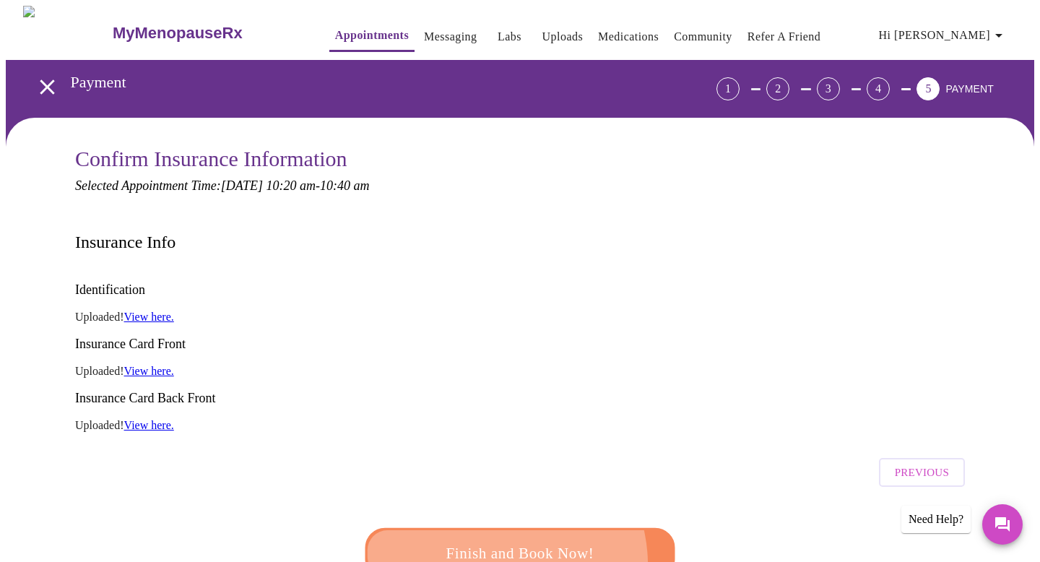
click at [491, 540] on span "Finish and Book Now!" at bounding box center [519, 553] width 267 height 27
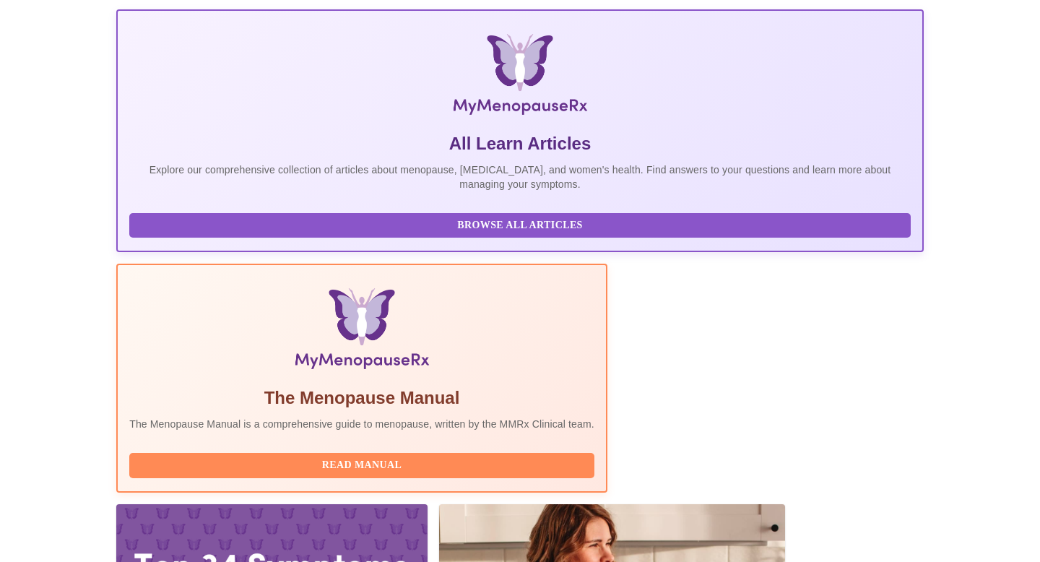
scroll to position [228, 0]
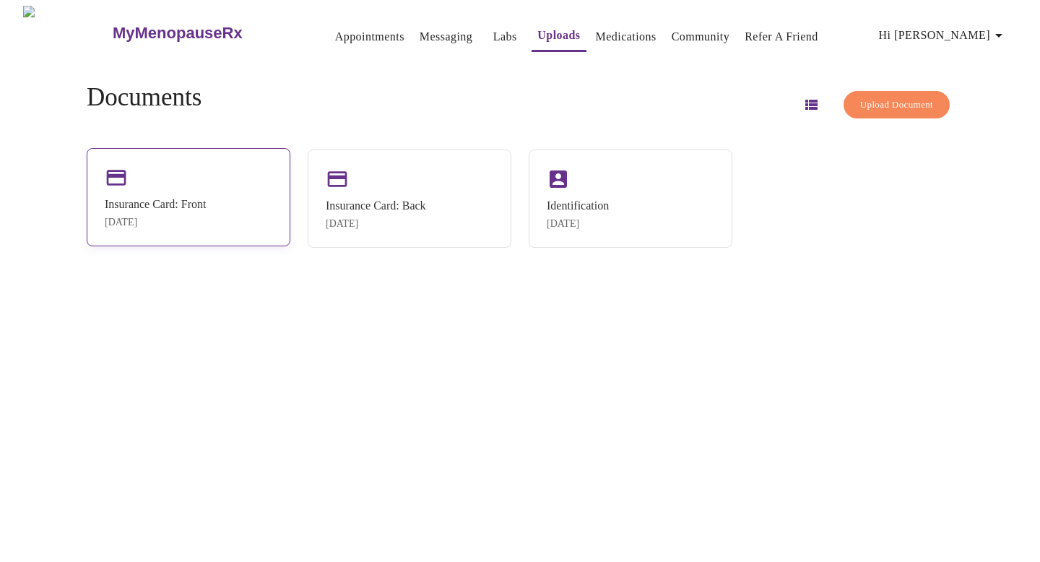
click at [282, 199] on div "Insurance Card: Front [DATE]" at bounding box center [189, 197] width 204 height 98
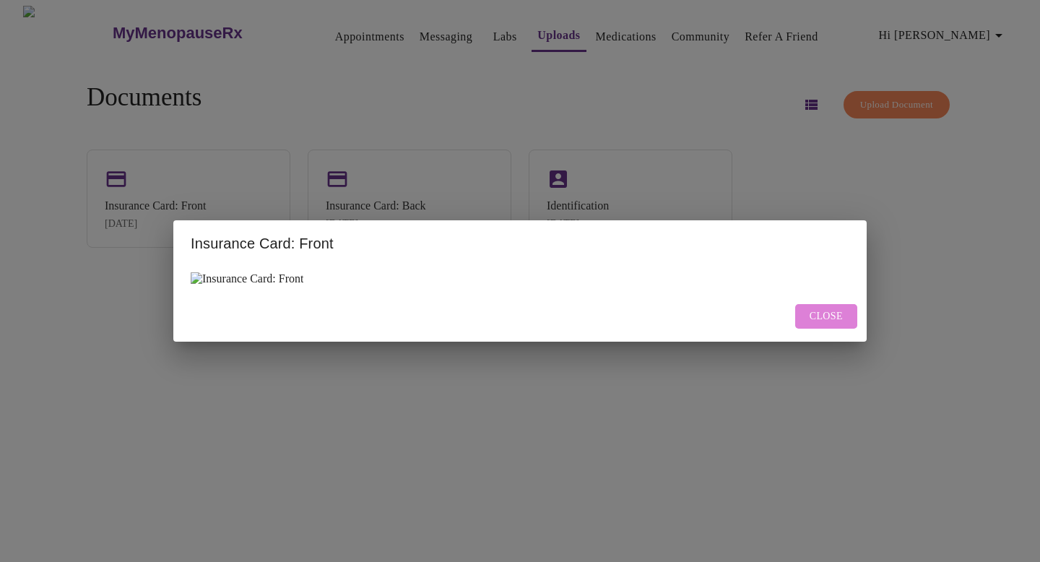
click at [828, 323] on span "Close" at bounding box center [825, 317] width 33 height 18
